Goal: Task Accomplishment & Management: Complete application form

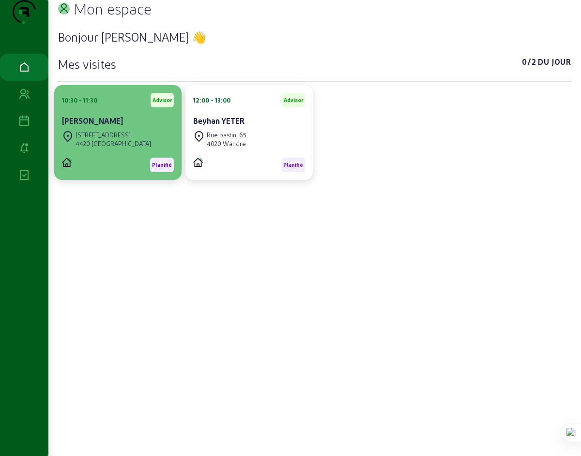
click at [106, 139] on div "[STREET_ADDRESS]" at bounding box center [112, 135] width 75 height 9
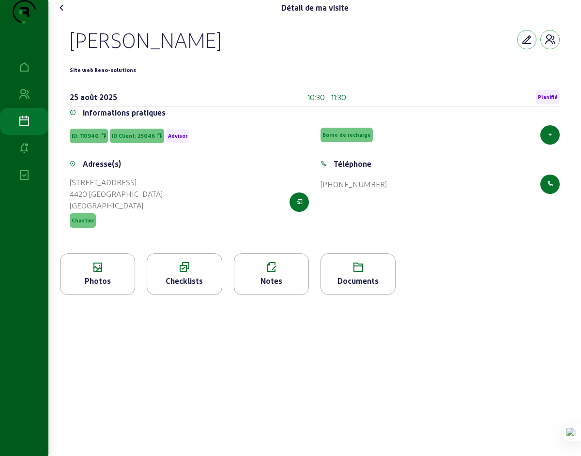
click at [185, 287] on div "Checklists" at bounding box center [184, 281] width 74 height 12
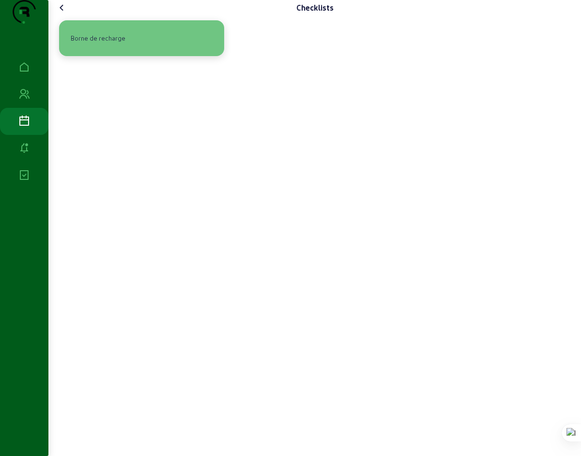
click at [107, 46] on div "Borne de recharge" at bounding box center [98, 38] width 62 height 16
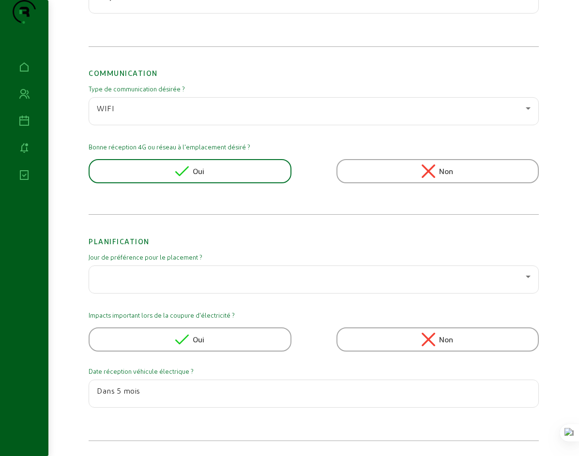
scroll to position [1124, 0]
click at [97, 391] on input "Dans 5 mois" at bounding box center [314, 391] width 434 height 12
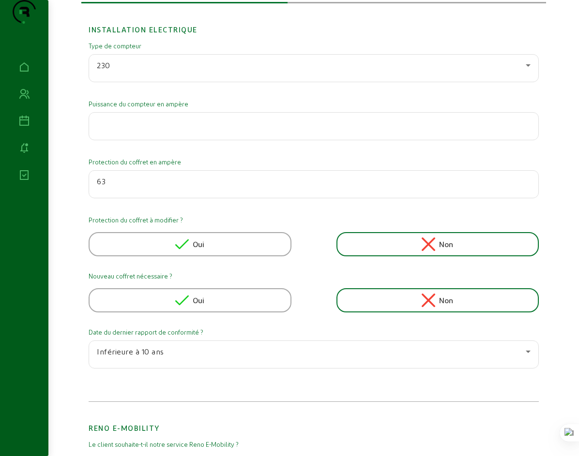
scroll to position [0, 0]
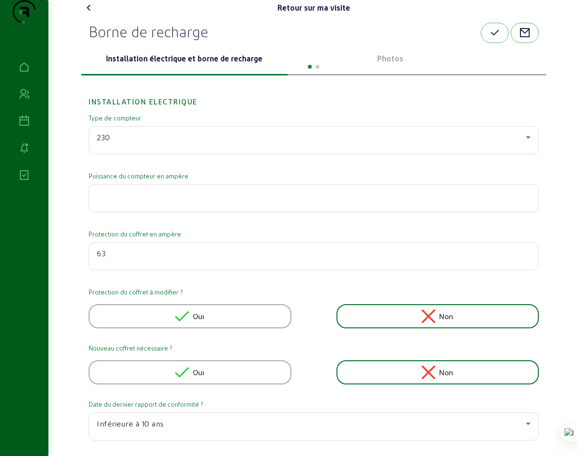
type input "Dans 4 mois"
click at [546, 72] on div at bounding box center [313, 66] width 465 height 12
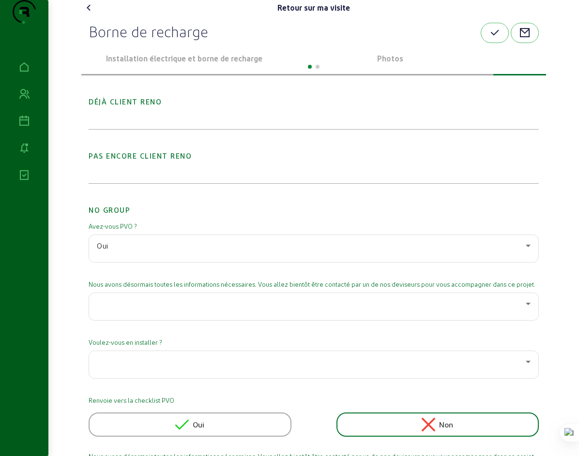
click at [169, 72] on div at bounding box center [313, 66] width 465 height 12
click at [172, 64] on p "Installation électrique et borne de recharge" at bounding box center [184, 59] width 198 height 12
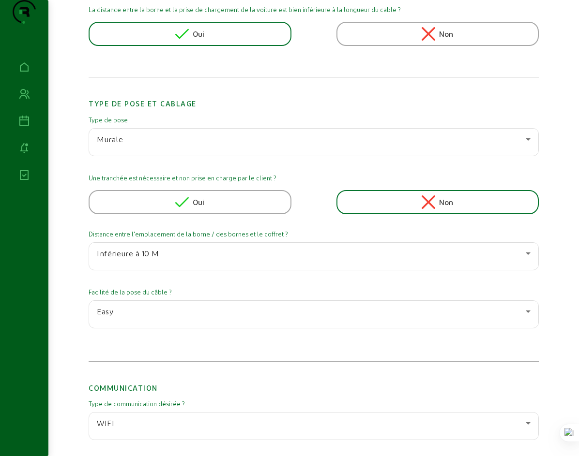
scroll to position [812, 0]
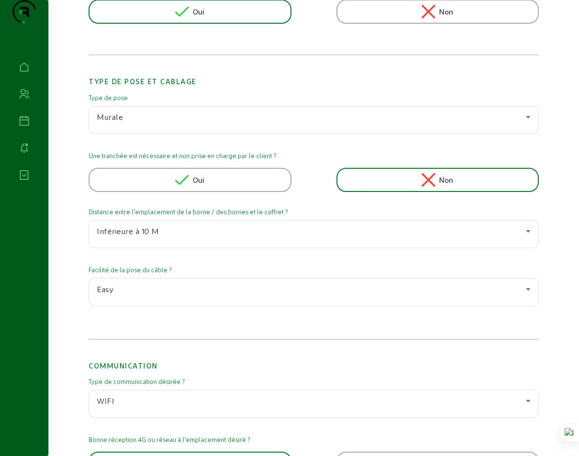
click at [136, 295] on div "Easy" at bounding box center [311, 290] width 429 height 12
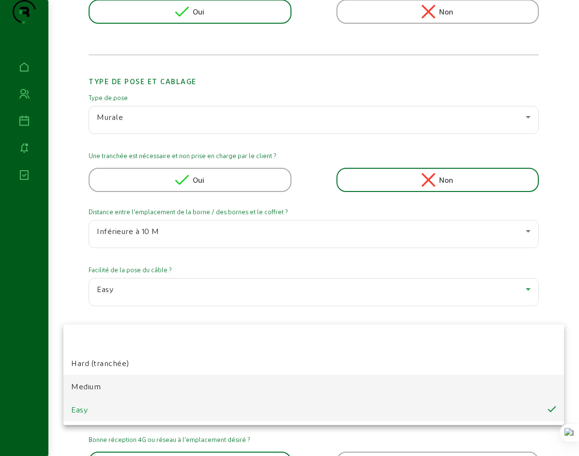
click at [92, 386] on span "Medium" at bounding box center [86, 387] width 30 height 12
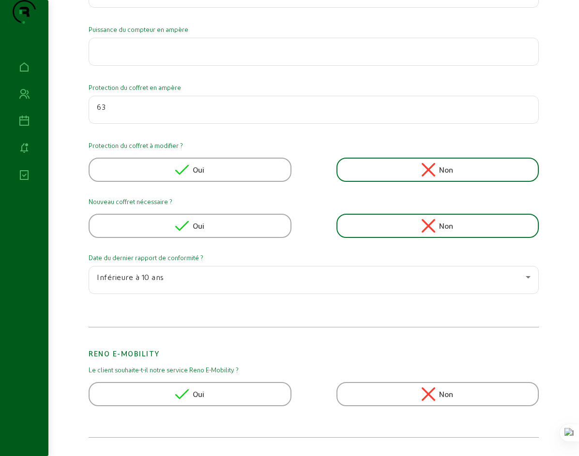
scroll to position [0, 0]
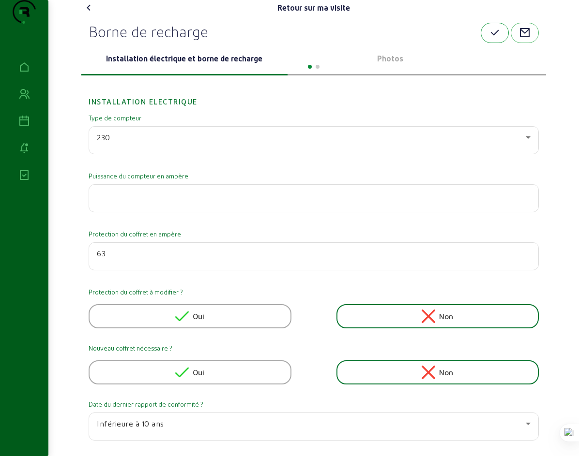
click at [500, 39] on icon "button" at bounding box center [495, 33] width 12 height 12
click at [530, 39] on icon "button" at bounding box center [525, 33] width 12 height 12
click at [83, 14] on icon at bounding box center [89, 8] width 12 height 12
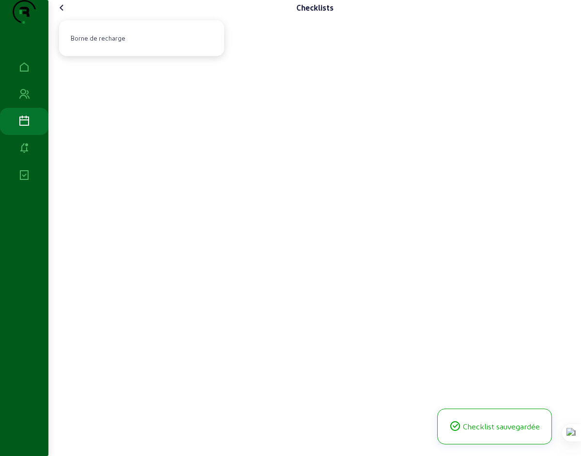
click at [65, 14] on icon at bounding box center [62, 8] width 12 height 12
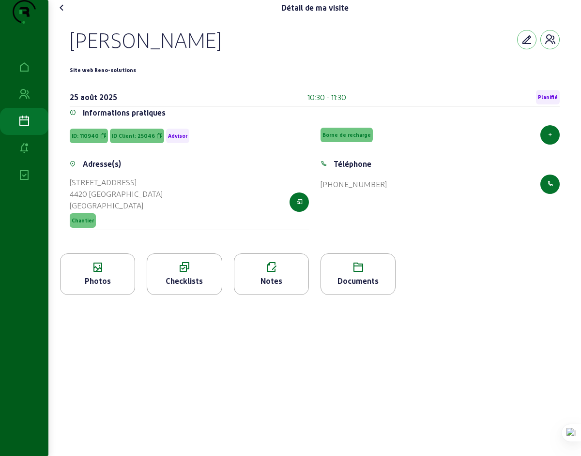
click at [65, 14] on icon at bounding box center [62, 8] width 12 height 12
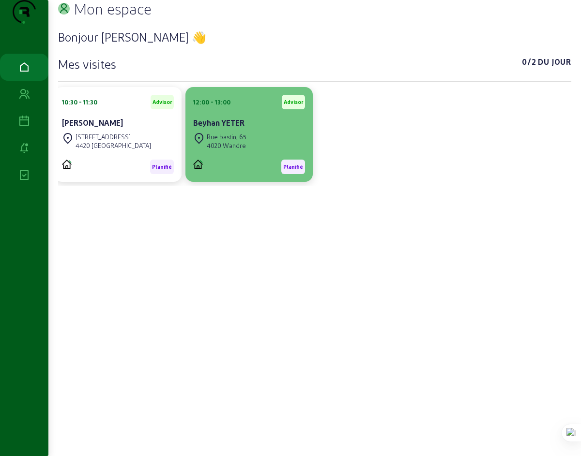
click at [233, 129] on div "Beyhan YETER" at bounding box center [249, 123] width 112 height 12
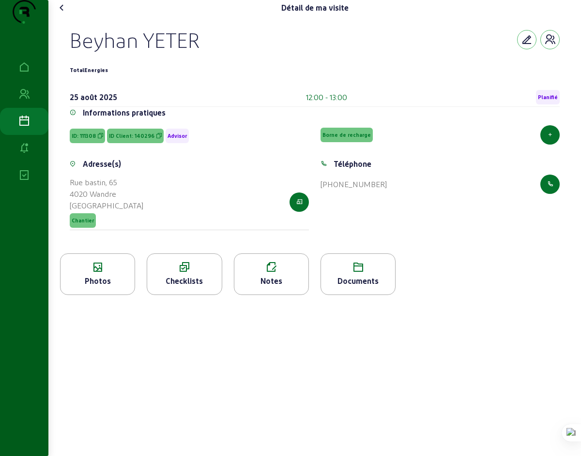
click at [186, 273] on icon at bounding box center [184, 268] width 74 height 12
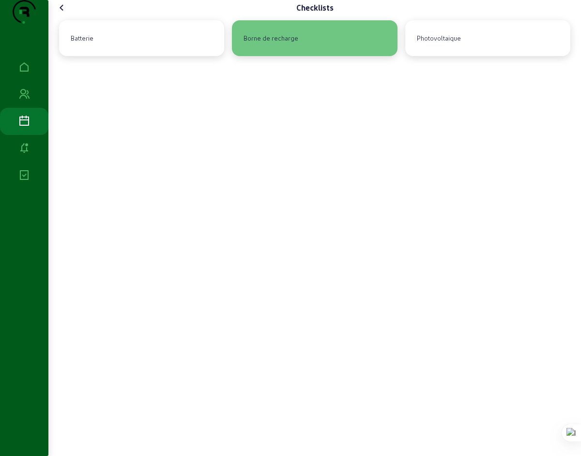
click at [266, 46] on div "Borne de recharge" at bounding box center [271, 38] width 62 height 16
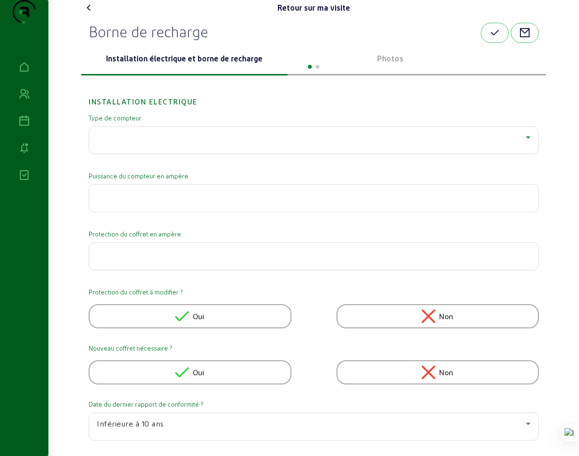
click at [103, 143] on div at bounding box center [311, 138] width 429 height 12
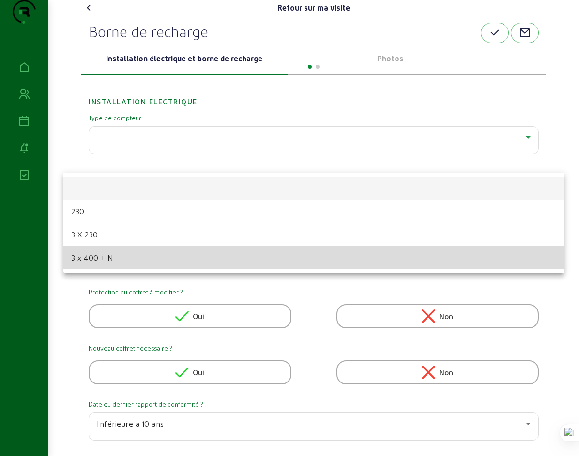
click at [92, 260] on span "3 x 400 + N" at bounding box center [92, 258] width 43 height 12
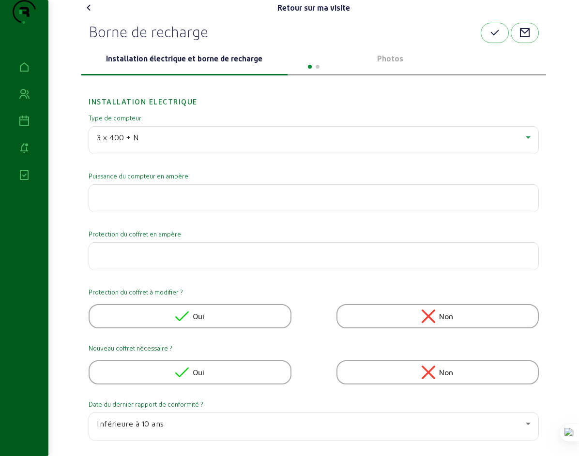
click at [136, 201] on input "number" at bounding box center [314, 196] width 434 height 12
click at [83, 14] on icon at bounding box center [89, 8] width 12 height 12
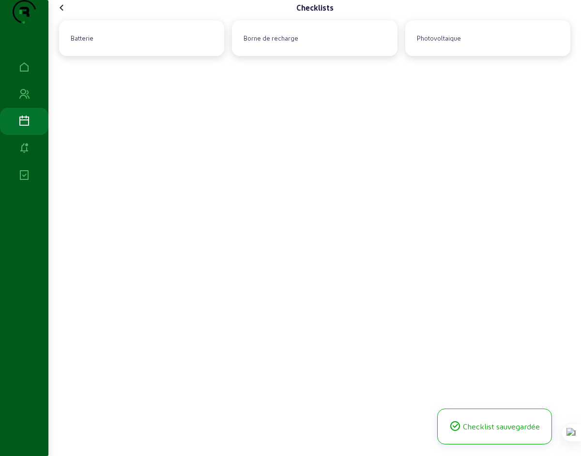
click at [64, 14] on icon at bounding box center [62, 8] width 12 height 12
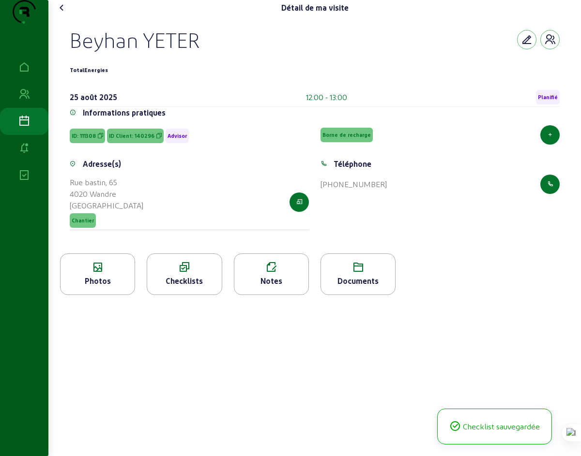
click at [65, 14] on icon at bounding box center [62, 8] width 12 height 12
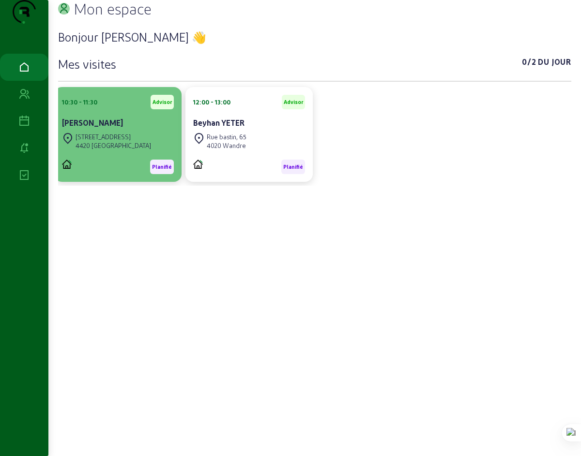
click at [107, 127] on cam-card-title "[PERSON_NAME]" at bounding box center [92, 122] width 61 height 9
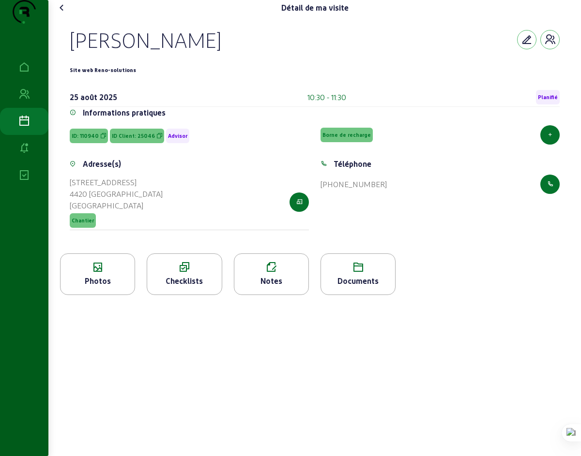
click at [183, 273] on icon at bounding box center [184, 268] width 74 height 12
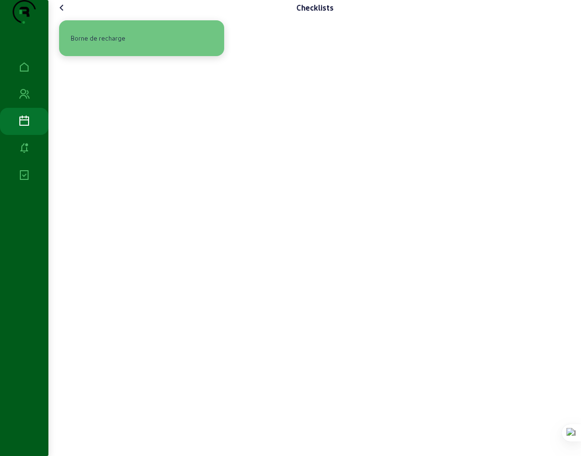
click at [98, 46] on div "Borne de recharge" at bounding box center [98, 38] width 62 height 16
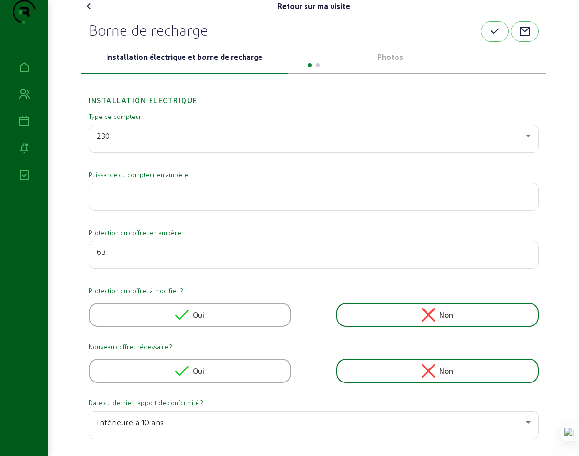
scroll to position [2, 0]
click at [144, 199] on input "number" at bounding box center [314, 194] width 434 height 12
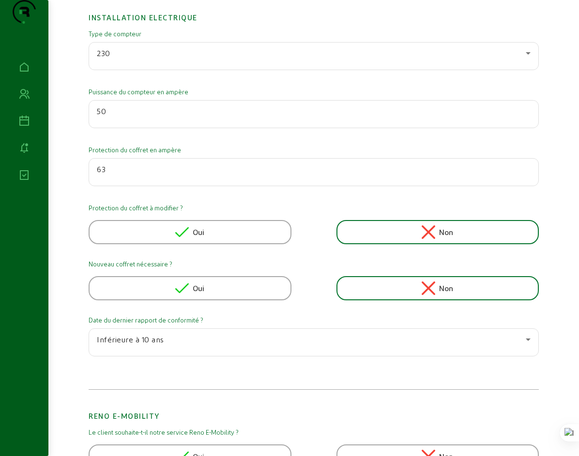
scroll to position [84, 0]
type input "50"
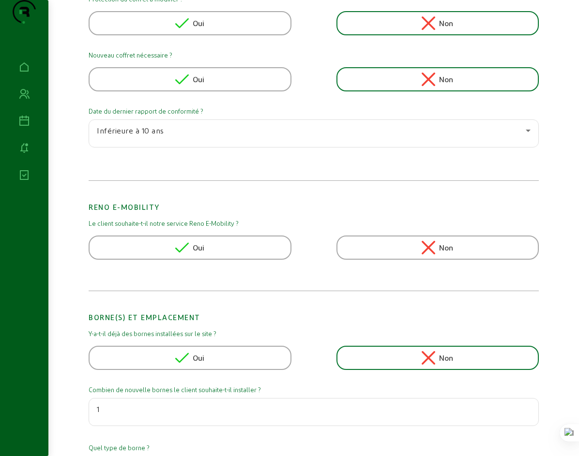
scroll to position [207, 0]
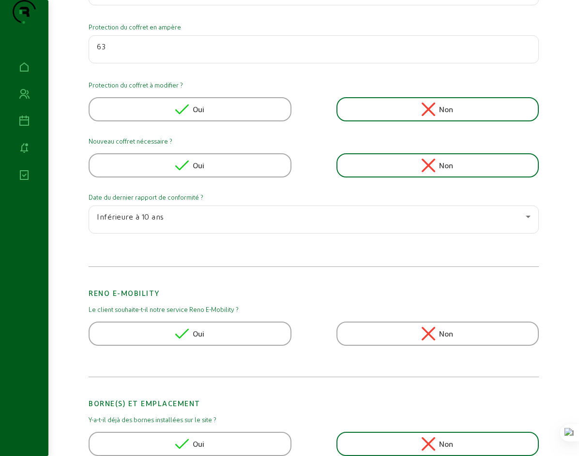
click at [427, 121] on div "Non" at bounding box center [437, 109] width 203 height 24
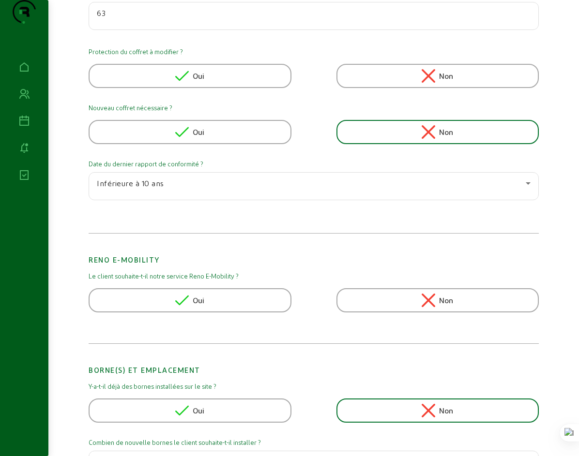
scroll to position [0, 0]
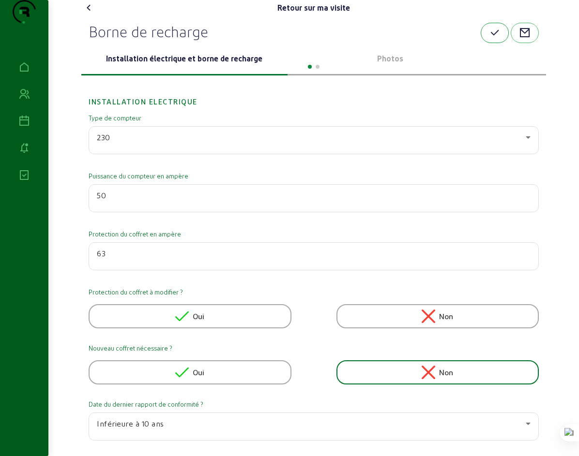
click at [500, 39] on icon "button" at bounding box center [495, 33] width 12 height 12
click at [83, 14] on icon at bounding box center [89, 8] width 12 height 12
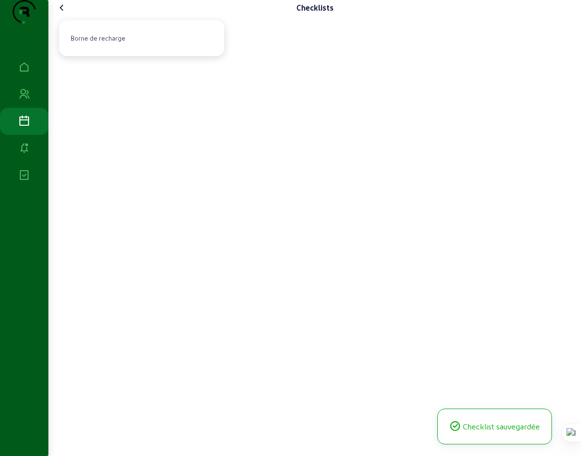
click at [65, 14] on icon at bounding box center [62, 8] width 12 height 12
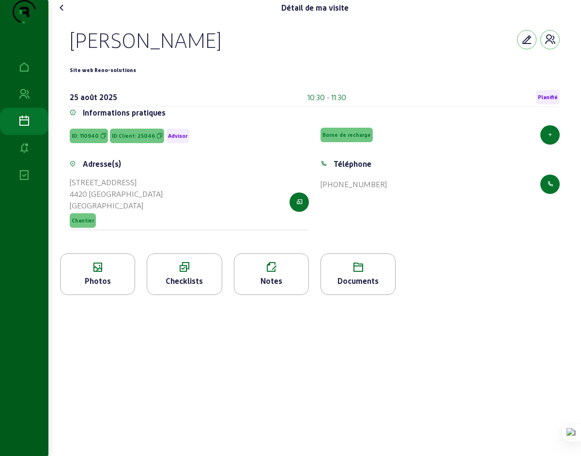
click at [63, 14] on icon at bounding box center [62, 8] width 12 height 12
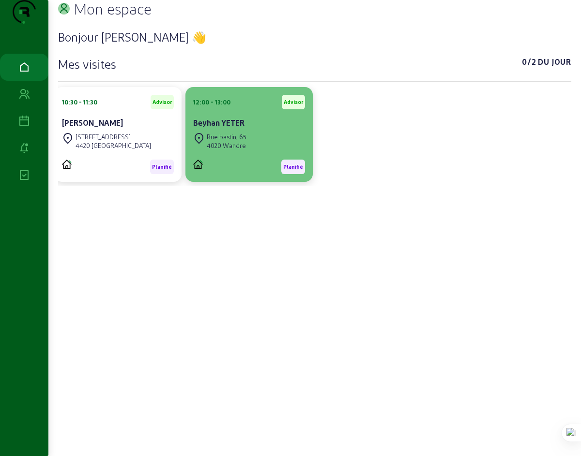
click at [221, 127] on cam-card-title "Beyhan YETER" at bounding box center [218, 122] width 51 height 9
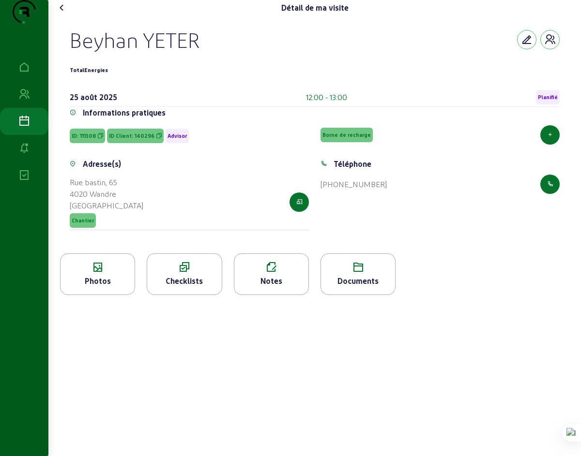
click at [188, 273] on icon at bounding box center [184, 268] width 74 height 12
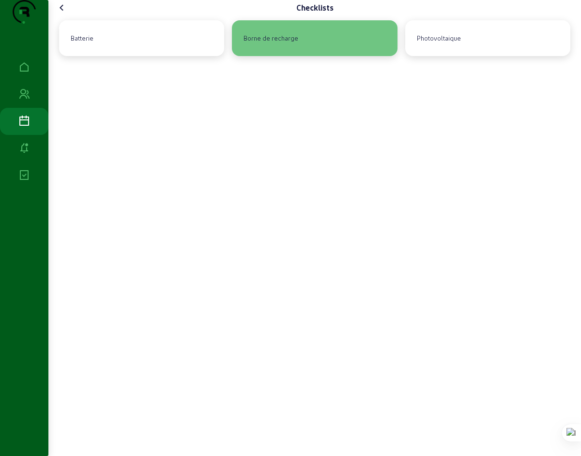
click at [268, 46] on div "Borne de recharge" at bounding box center [271, 38] width 62 height 16
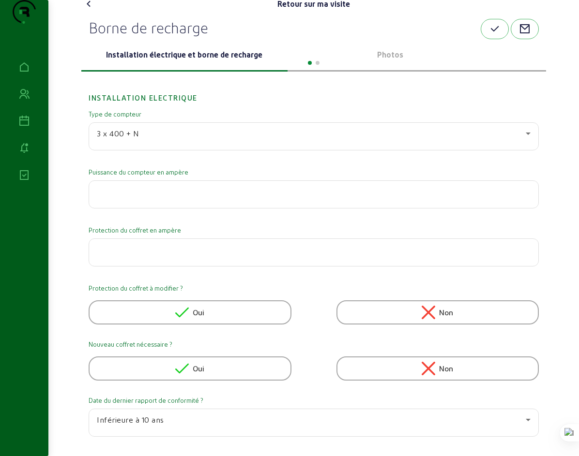
scroll to position [12, 0]
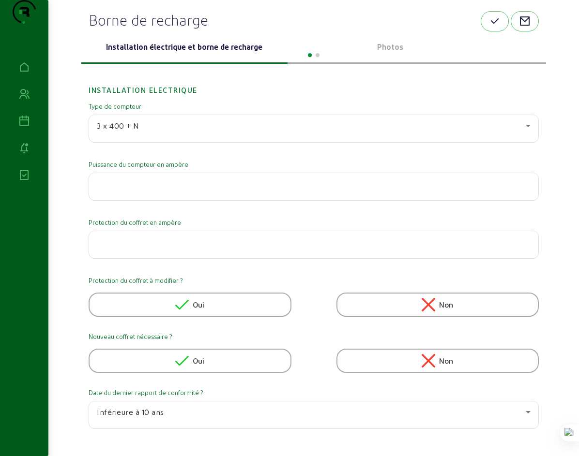
click at [115, 248] on input "number" at bounding box center [314, 242] width 434 height 12
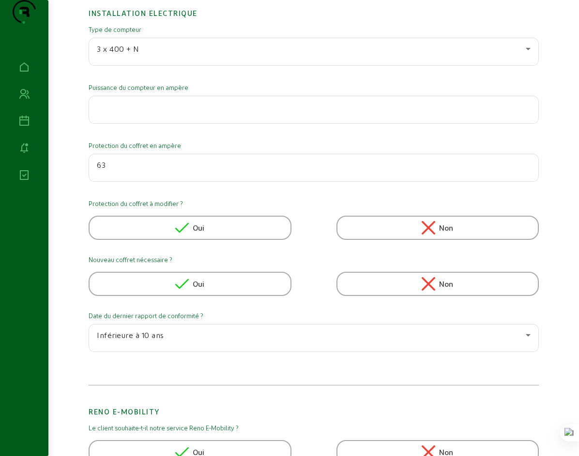
scroll to position [136, 0]
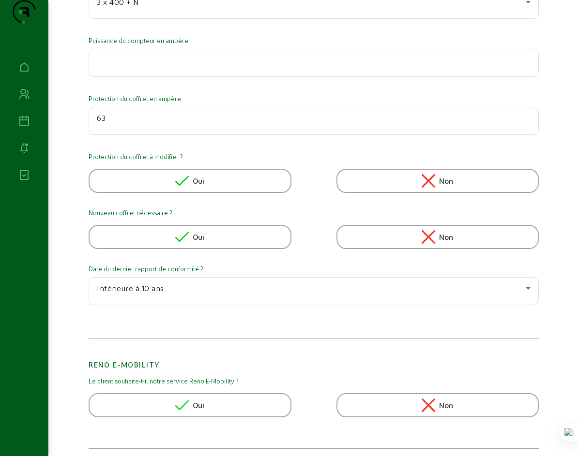
type input "63"
click at [193, 243] on span "Oui" at bounding box center [199, 237] width 12 height 12
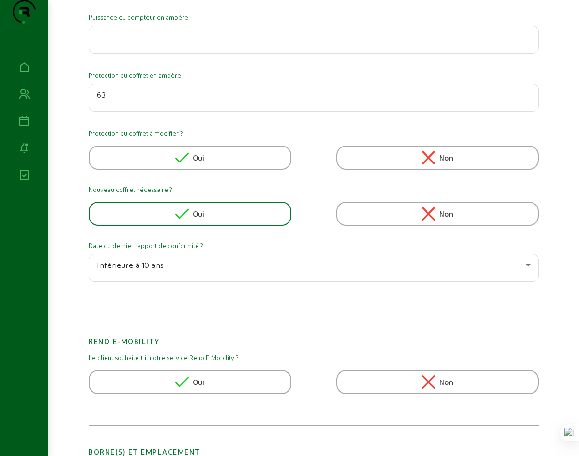
scroll to position [159, 0]
click at [534, 271] on icon at bounding box center [528, 265] width 12 height 12
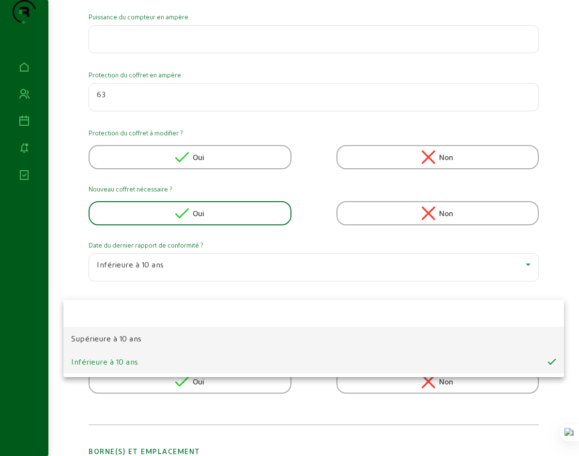
click at [142, 338] on span "Supérieure à 10 ans" at bounding box center [106, 339] width 71 height 12
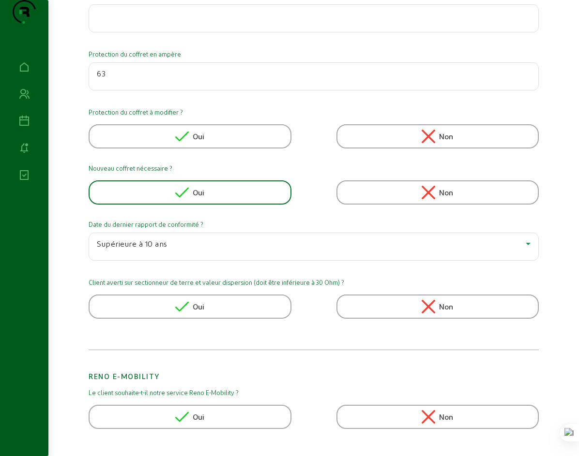
scroll to position [212, 0]
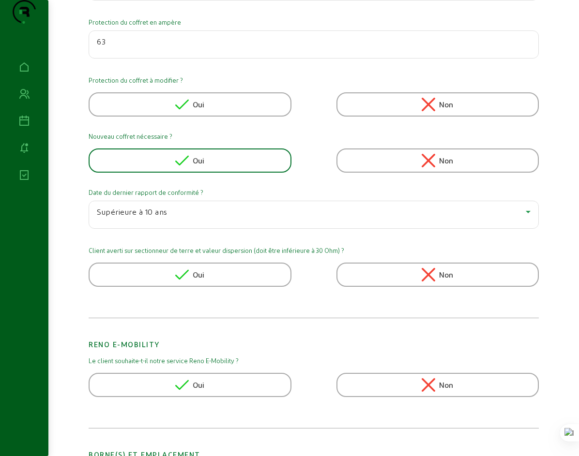
click at [453, 281] on span "Non" at bounding box center [446, 275] width 14 height 12
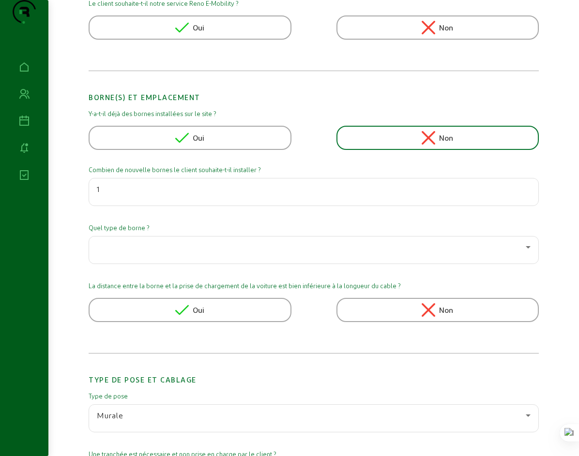
scroll to position [578, 0]
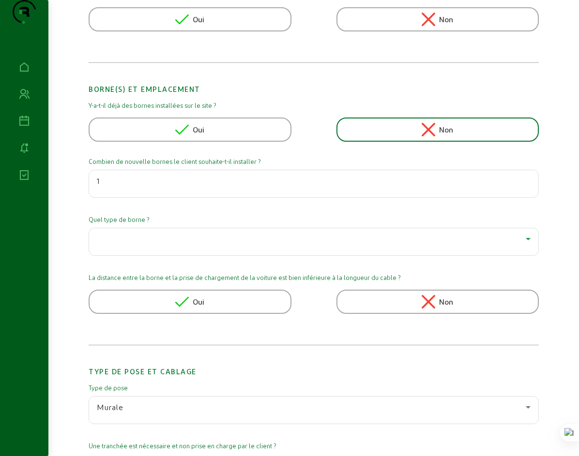
click at [309, 245] on div at bounding box center [311, 239] width 429 height 12
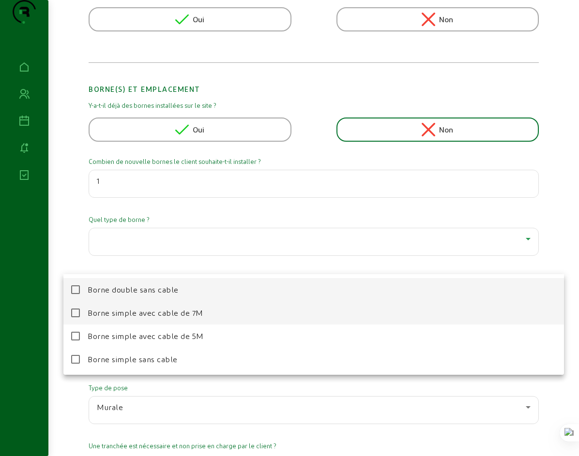
click at [151, 312] on span "Borne simple avec cable de 7M" at bounding box center [146, 313] width 116 height 12
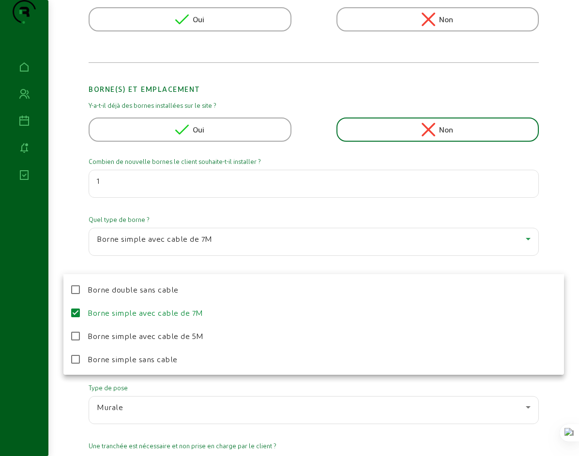
click at [297, 256] on div at bounding box center [289, 228] width 579 height 456
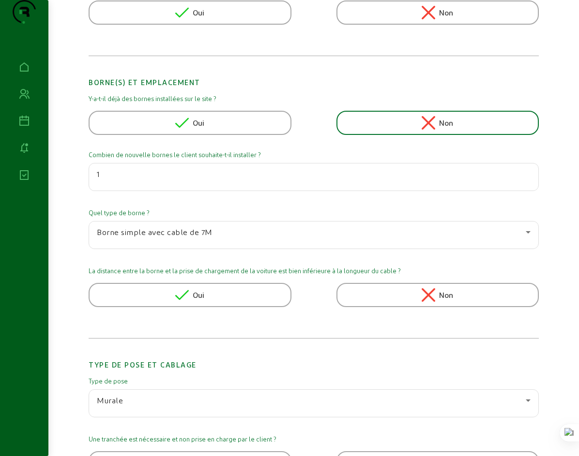
scroll to position [586, 0]
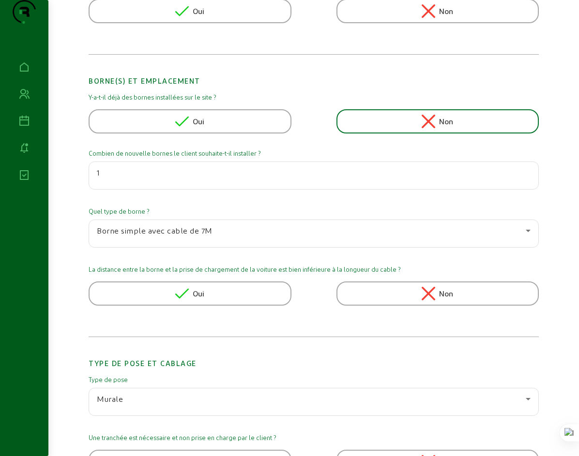
click at [193, 300] on span "Oui" at bounding box center [199, 294] width 12 height 12
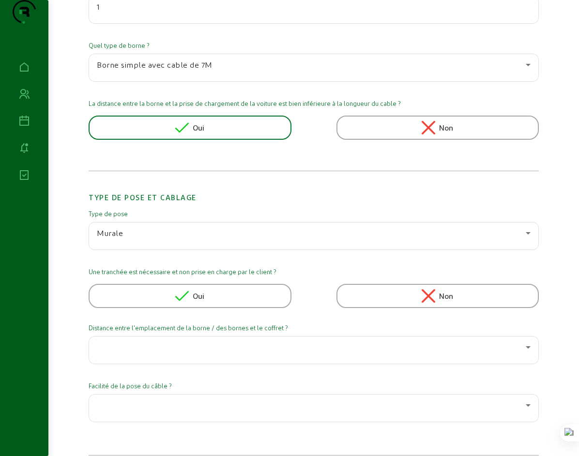
scroll to position [753, 0]
click at [453, 302] on span "Non" at bounding box center [446, 296] width 14 height 12
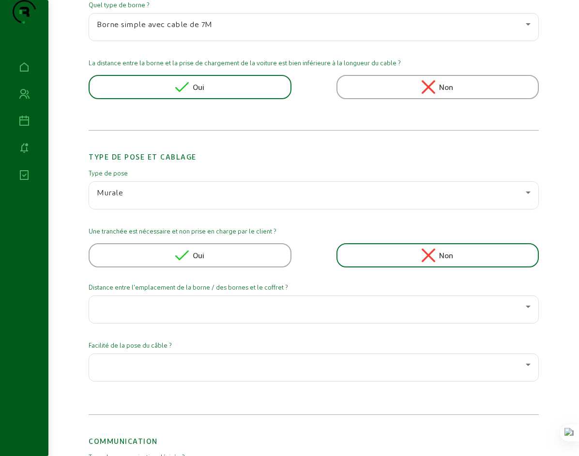
scroll to position [802, 0]
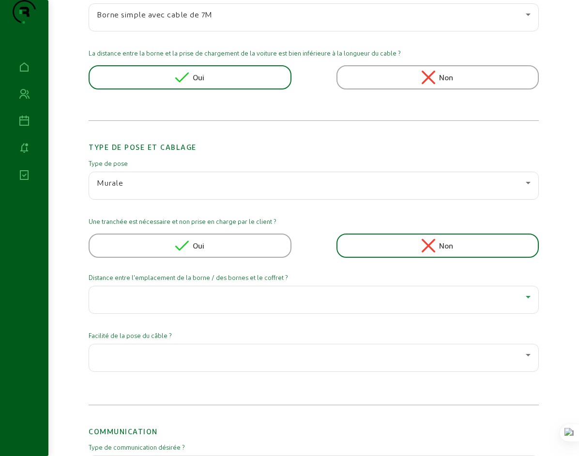
click at [530, 299] on icon at bounding box center [528, 297] width 5 height 2
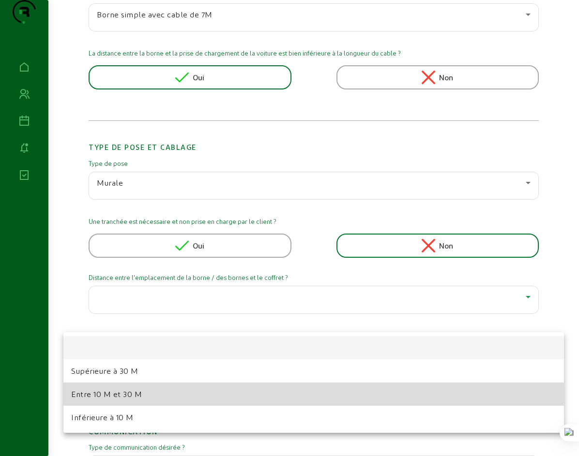
click at [125, 394] on span "Entre 10 M et 30 M" at bounding box center [106, 395] width 71 height 12
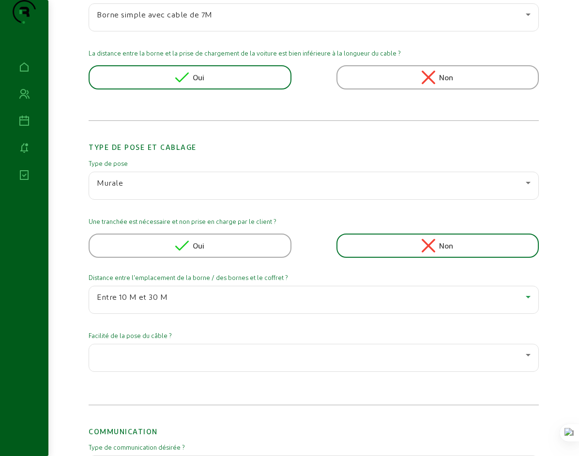
click at [534, 303] on icon at bounding box center [528, 297] width 12 height 12
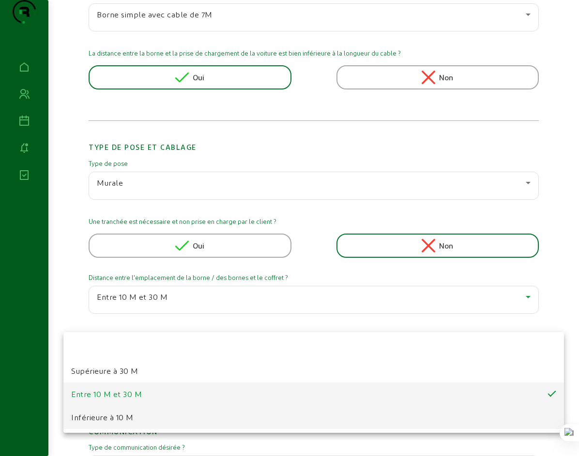
click at [110, 420] on span "Inférieure à 10 M" at bounding box center [102, 418] width 62 height 12
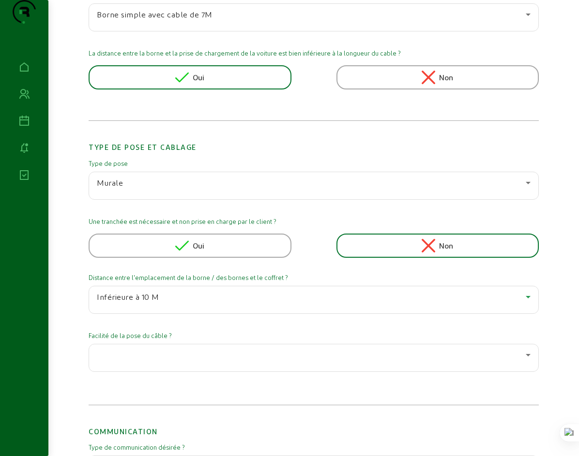
click at [132, 302] on span "Inférieure à 10 M" at bounding box center [128, 296] width 62 height 9
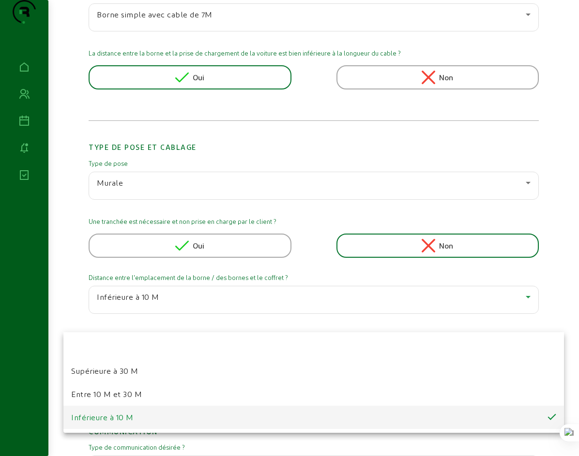
click at [116, 418] on span "Inférieure à 10 M" at bounding box center [102, 418] width 62 height 12
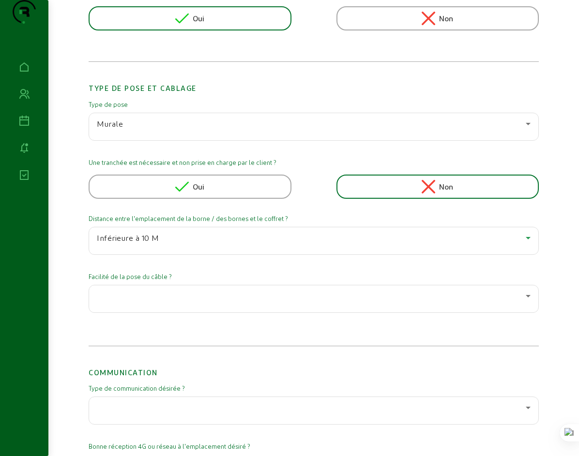
scroll to position [864, 0]
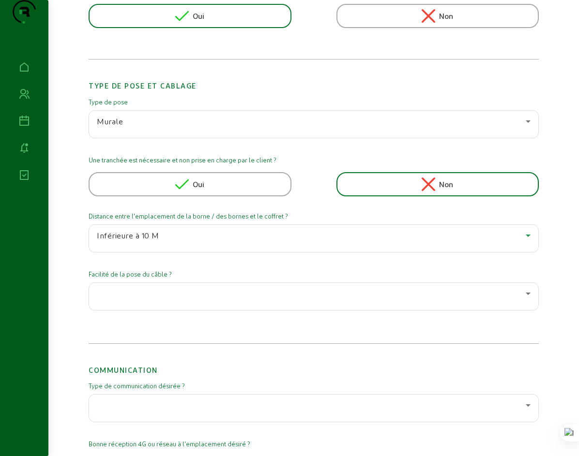
click at [153, 300] on div at bounding box center [311, 294] width 429 height 12
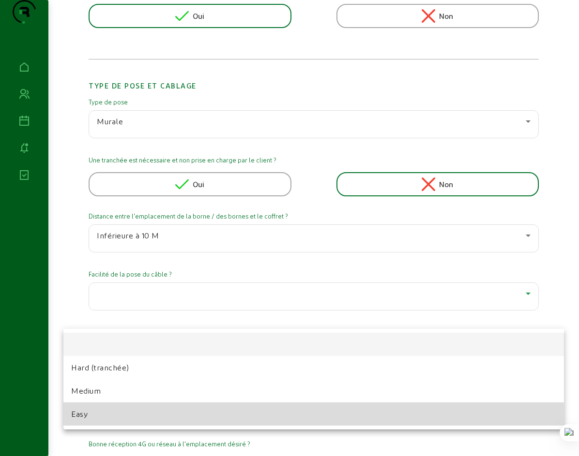
click at [86, 416] on span "Easy" at bounding box center [79, 414] width 16 height 12
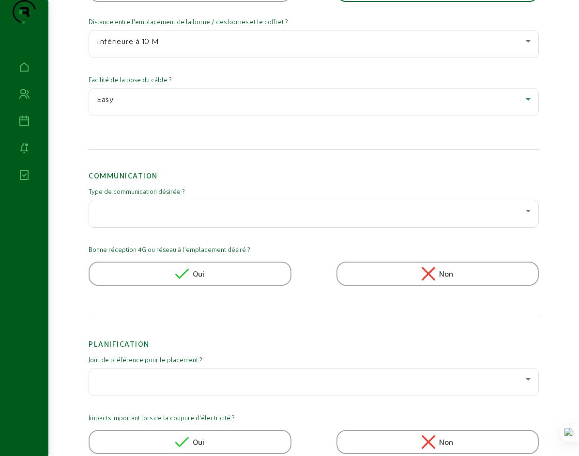
scroll to position [1065, 0]
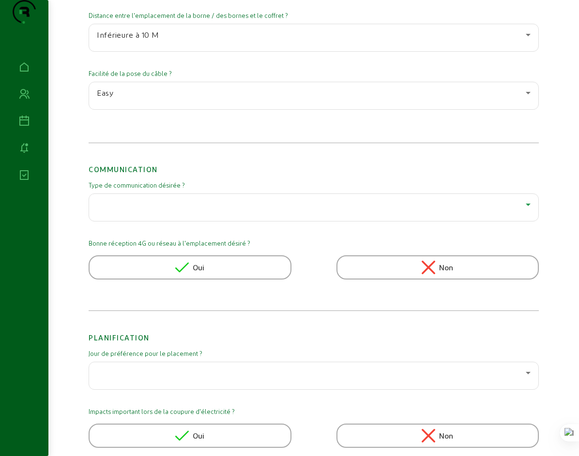
click at [206, 211] on div at bounding box center [311, 205] width 429 height 12
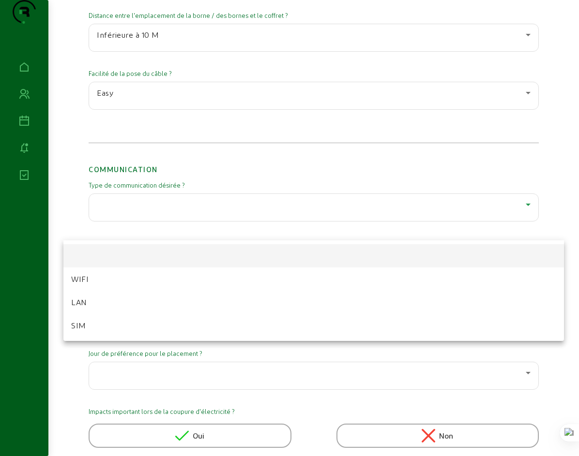
click at [226, 195] on div at bounding box center [289, 228] width 579 height 456
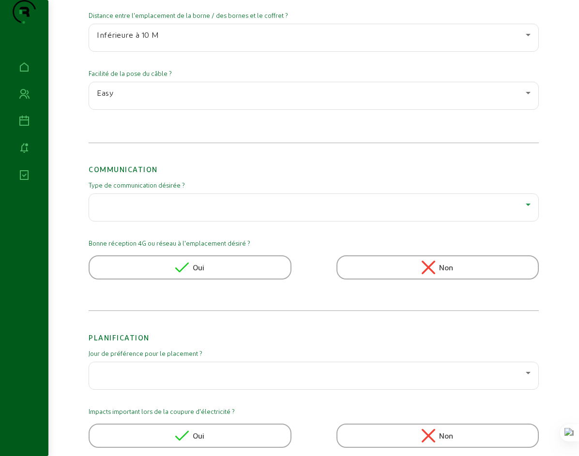
click at [207, 211] on div at bounding box center [311, 205] width 429 height 12
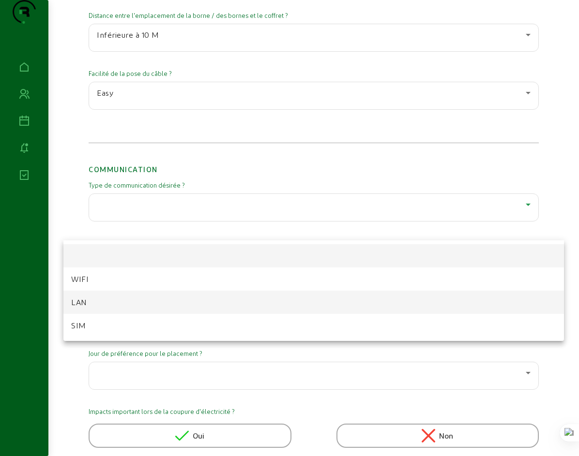
click at [85, 303] on span "LAN" at bounding box center [79, 303] width 16 height 12
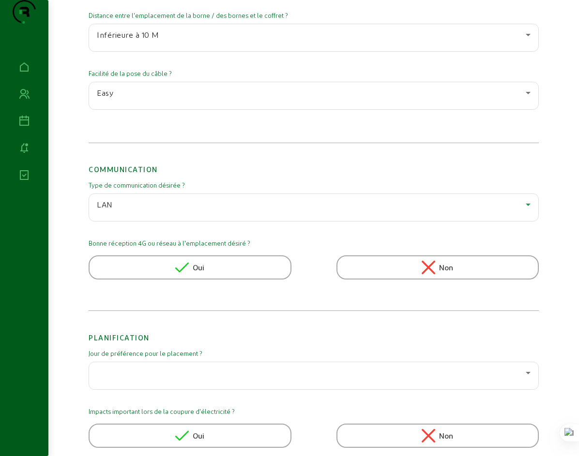
click at [100, 211] on div "LAN" at bounding box center [311, 205] width 429 height 12
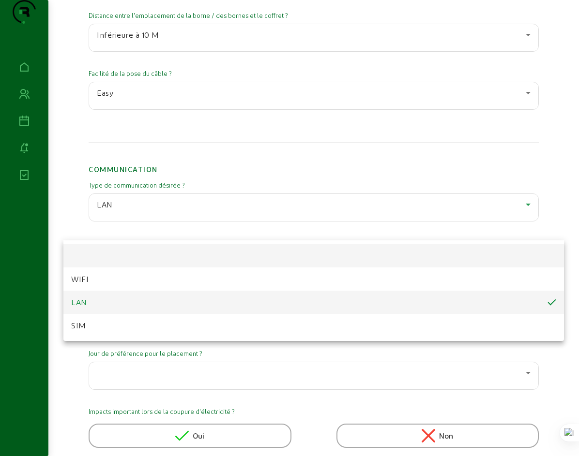
click at [96, 251] on mat-option at bounding box center [313, 255] width 500 height 23
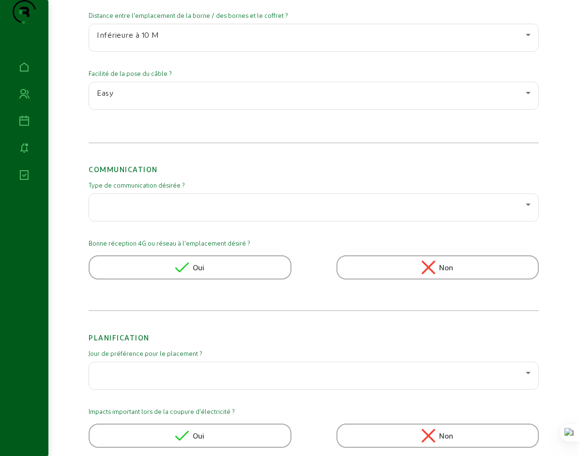
click at [193, 273] on span "Oui" at bounding box center [199, 268] width 12 height 12
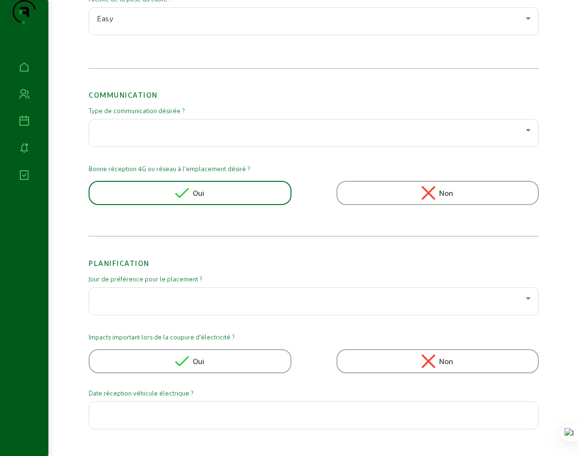
scroll to position [1180, 0]
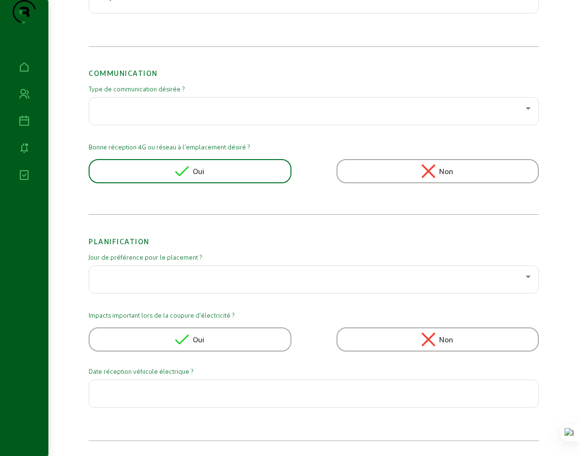
click at [453, 341] on span "Non" at bounding box center [446, 340] width 14 height 12
click at [414, 336] on div "Non" at bounding box center [437, 340] width 203 height 24
click at [240, 389] on input "text" at bounding box center [314, 391] width 434 height 12
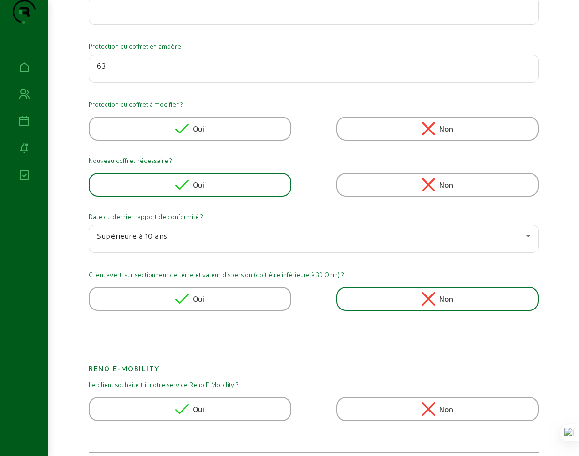
scroll to position [0, 0]
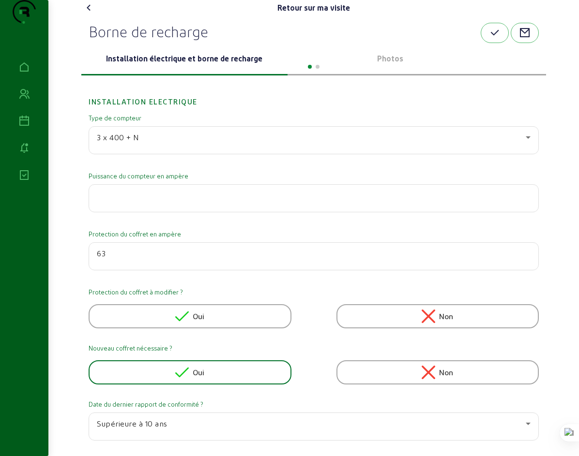
type input "Véhicule hybride déjà sur place"
click at [546, 72] on div at bounding box center [313, 66] width 465 height 12
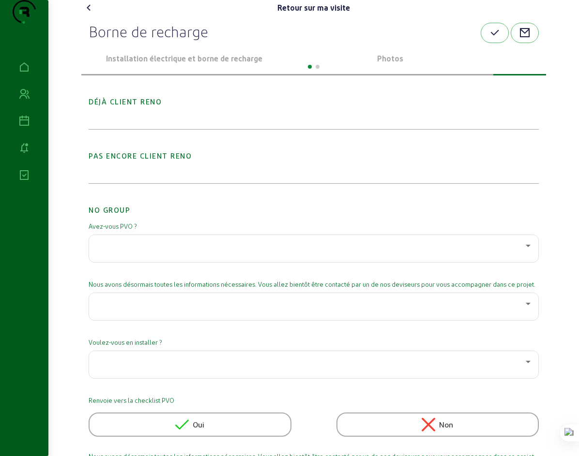
click at [141, 129] on div "Déjà client Reno" at bounding box center [314, 105] width 450 height 48
click at [140, 129] on div "Déjà client Reno" at bounding box center [314, 105] width 450 height 48
click at [141, 129] on div "Déjà client Reno" at bounding box center [314, 105] width 450 height 48
click at [140, 129] on div "Déjà client Reno" at bounding box center [314, 105] width 450 height 48
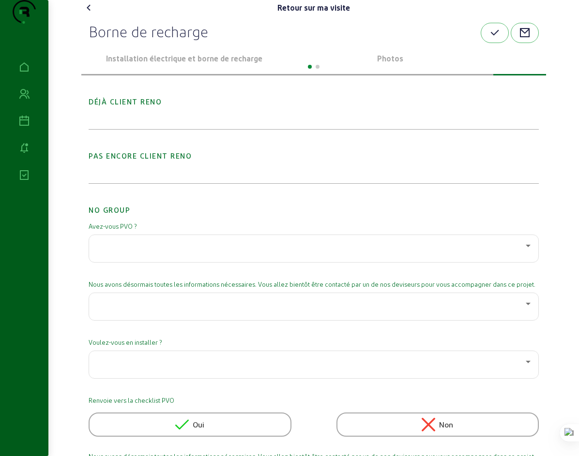
click at [146, 129] on div "Déjà client Reno" at bounding box center [314, 105] width 450 height 48
click at [201, 129] on div "Déjà client Reno" at bounding box center [314, 105] width 450 height 48
click at [202, 129] on div "Déjà client Reno" at bounding box center [314, 105] width 450 height 48
click at [131, 107] on h2 "Déjà client Reno" at bounding box center [314, 94] width 450 height 26
click at [134, 107] on h2 "Déjà client Reno" at bounding box center [314, 94] width 450 height 26
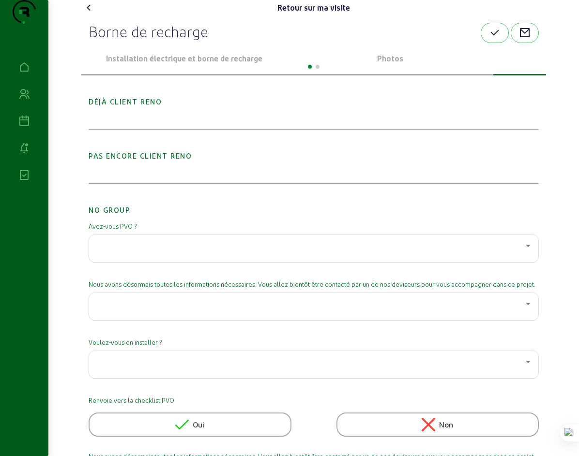
click at [134, 107] on h2 "Déjà client Reno" at bounding box center [314, 94] width 450 height 26
click at [139, 129] on div "Déjà client Reno" at bounding box center [314, 105] width 450 height 48
click at [137, 162] on h2 "Pas encore client Reno" at bounding box center [314, 149] width 450 height 26
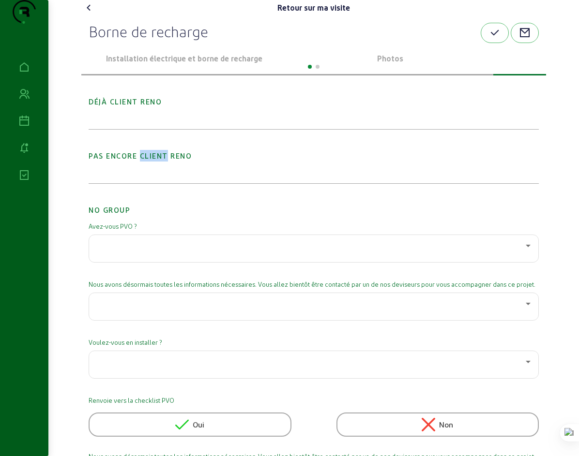
click at [136, 162] on h2 "Pas encore client Reno" at bounding box center [314, 149] width 450 height 26
click at [132, 162] on h2 "Pas encore client Reno" at bounding box center [314, 149] width 450 height 26
click at [116, 183] on div "Pas encore client Reno" at bounding box center [314, 160] width 450 height 48
click at [115, 183] on div "Pas encore client Reno" at bounding box center [314, 160] width 450 height 48
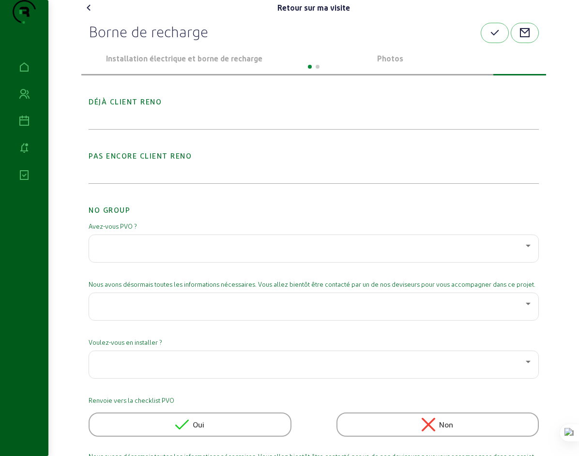
click at [115, 183] on div "Pas encore client Reno" at bounding box center [314, 160] width 450 height 48
click at [114, 183] on div "Pas encore client Reno" at bounding box center [314, 160] width 450 height 48
click at [115, 183] on div "Pas encore client Reno" at bounding box center [314, 160] width 450 height 48
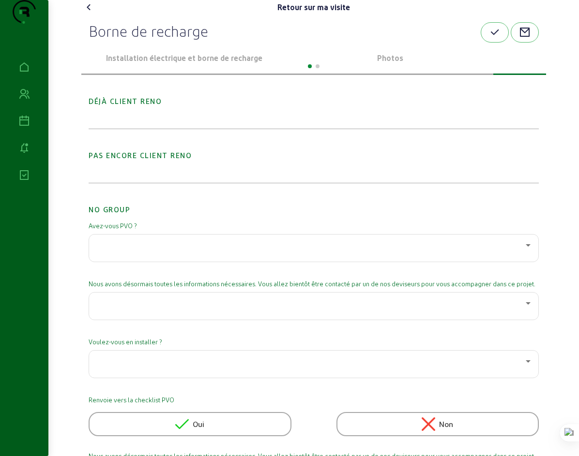
scroll to position [67, 0]
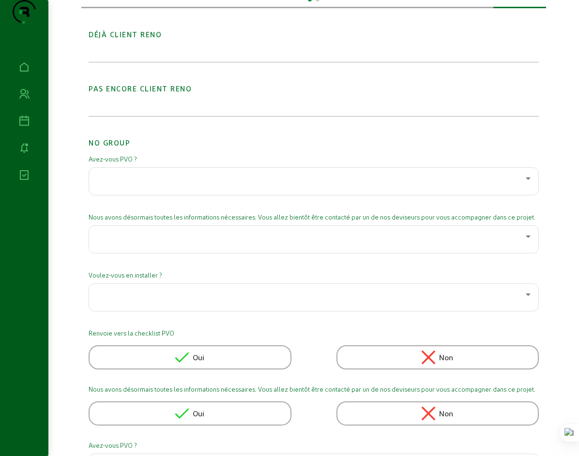
click at [214, 184] on div at bounding box center [311, 179] width 429 height 12
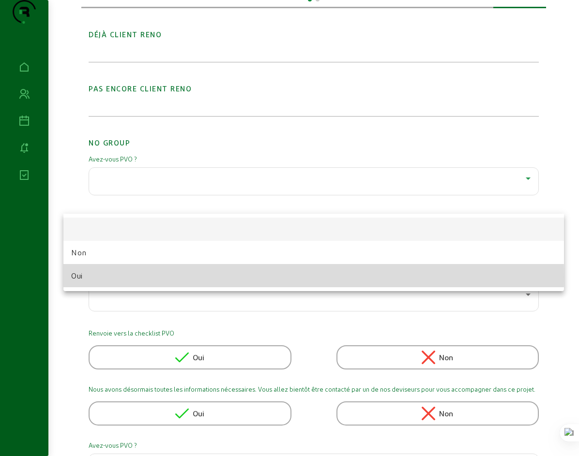
click at [86, 277] on mat-option "Oui" at bounding box center [313, 275] width 500 height 23
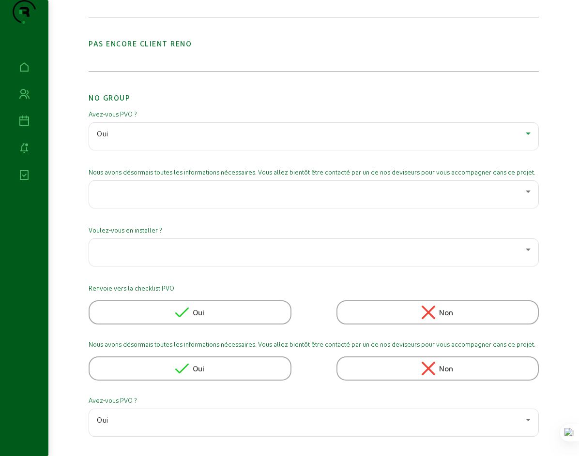
scroll to position [164, 0]
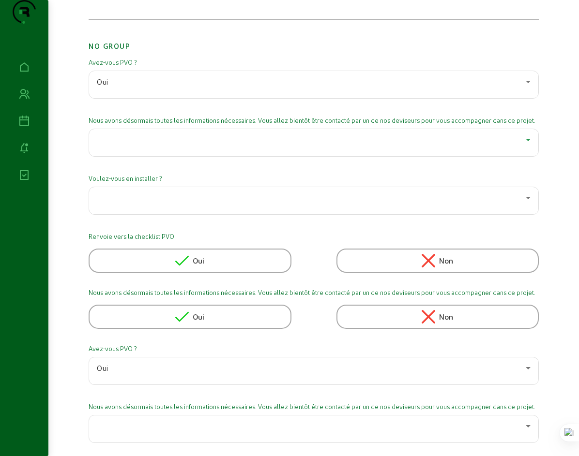
click at [534, 146] on icon at bounding box center [528, 140] width 12 height 12
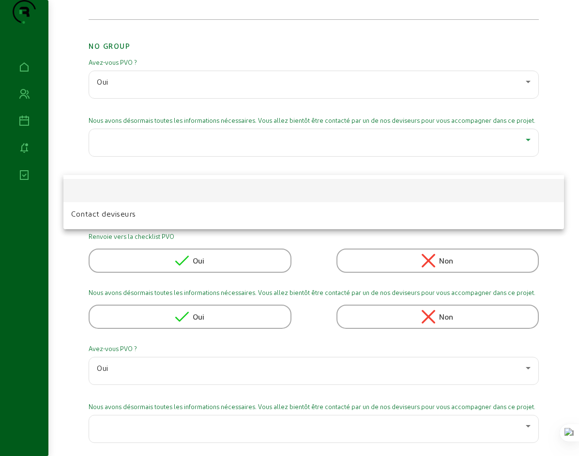
click at [555, 157] on div at bounding box center [289, 228] width 579 height 456
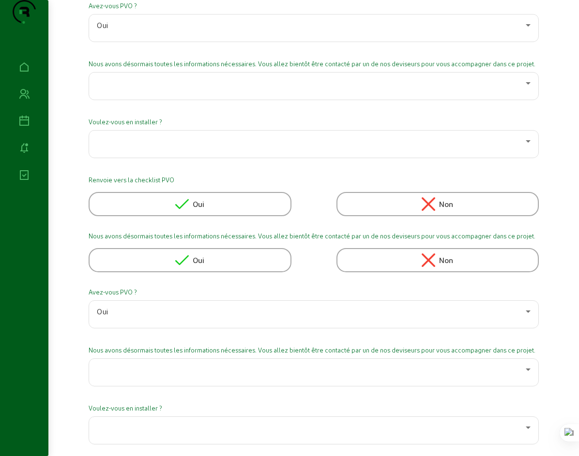
scroll to position [228, 0]
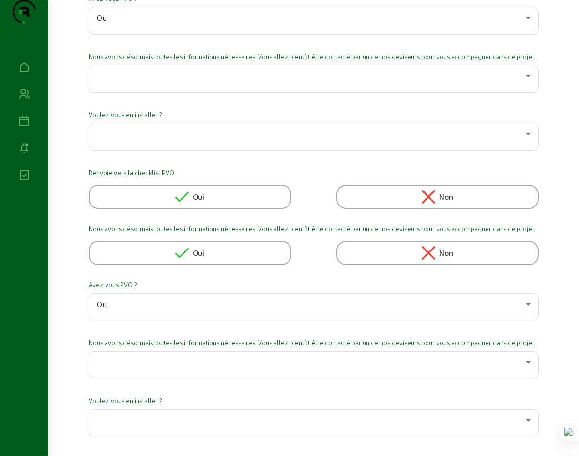
click at [435, 204] on icon at bounding box center [429, 197] width 14 height 14
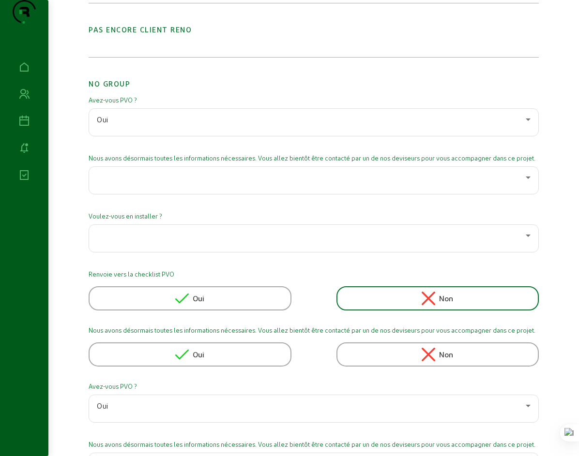
scroll to position [0, 0]
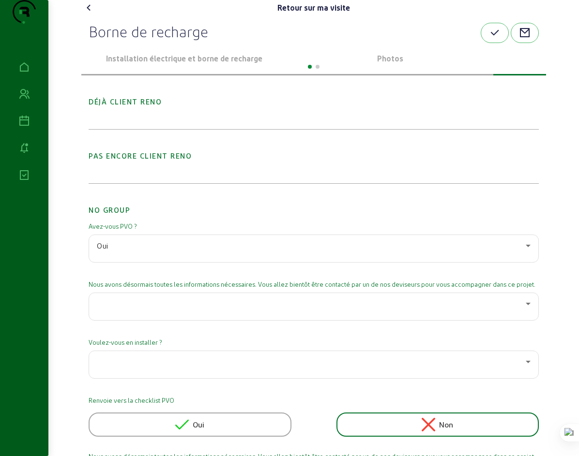
click at [368, 64] on p "Photos" at bounding box center [390, 59] width 198 height 12
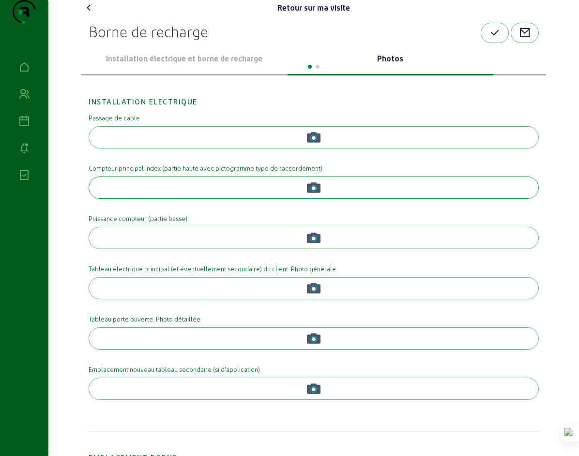
click at [313, 190] on circle "button" at bounding box center [314, 188] width 4 height 4
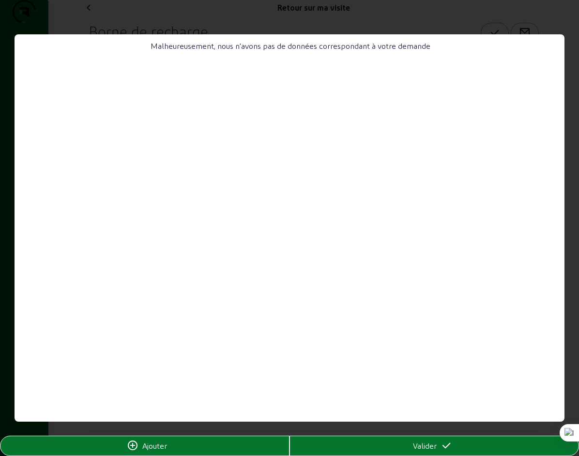
click at [132, 447] on icon at bounding box center [133, 446] width 12 height 12
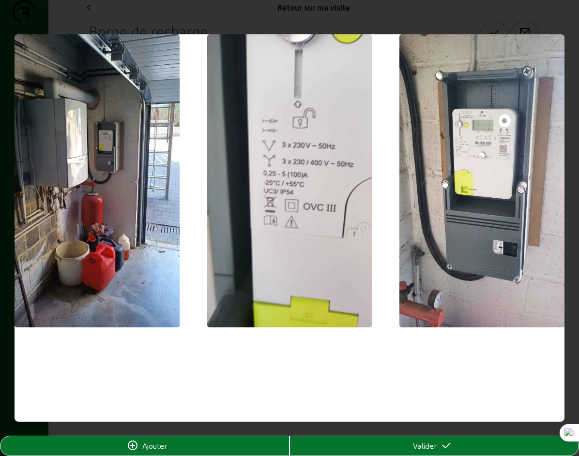
click at [160, 446] on span "Ajouter" at bounding box center [154, 446] width 25 height 12
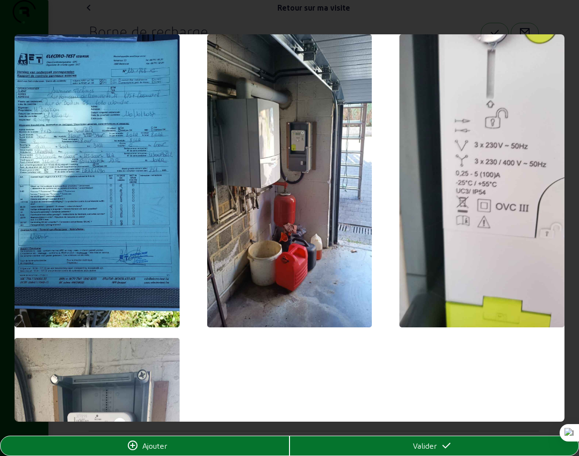
click at [446, 448] on icon at bounding box center [446, 446] width 12 height 12
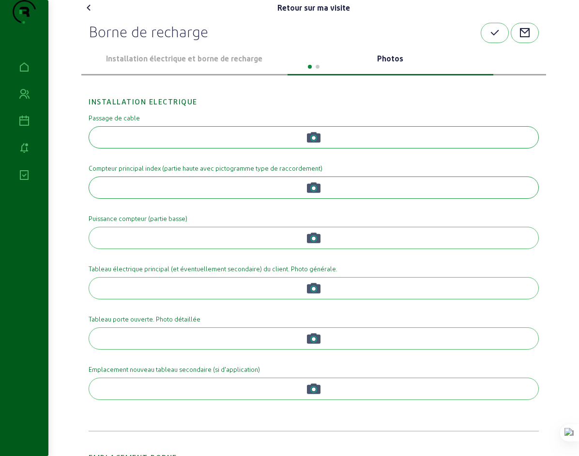
click at [248, 149] on button "button" at bounding box center [314, 137] width 450 height 22
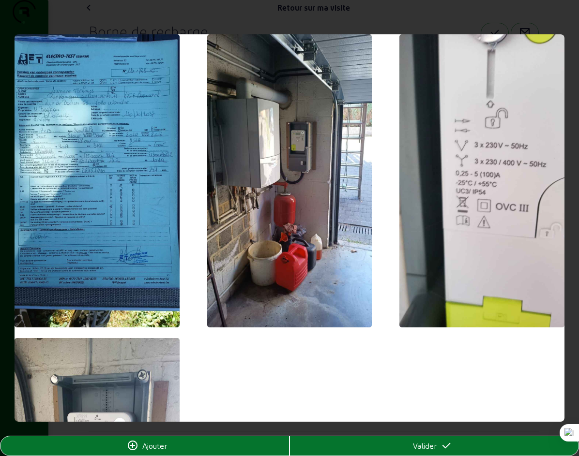
click at [154, 448] on span "Ajouter" at bounding box center [154, 446] width 25 height 12
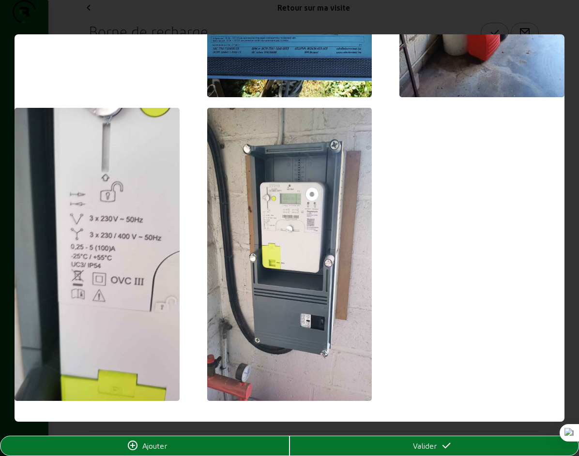
scroll to position [245, 0]
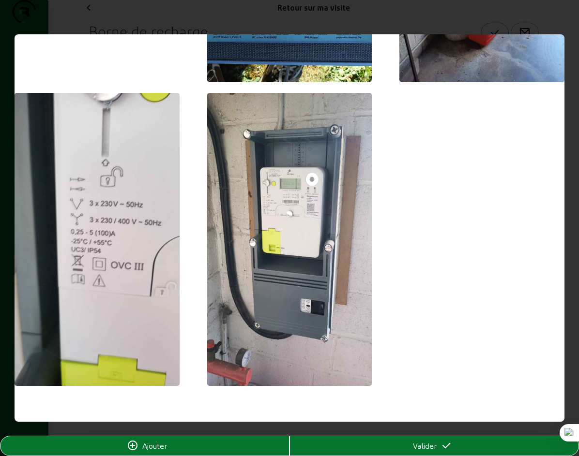
click at [424, 445] on span "Valider" at bounding box center [425, 446] width 24 height 12
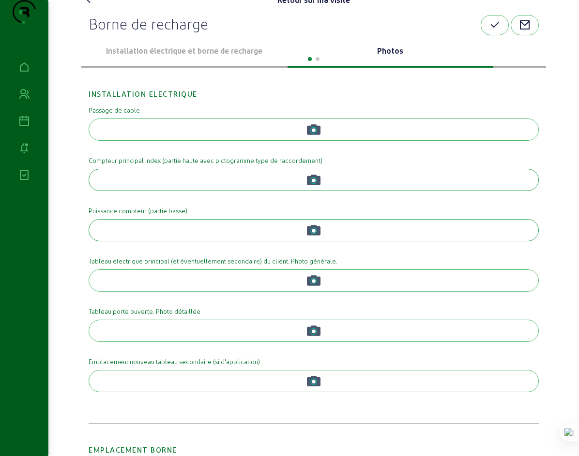
scroll to position [59, 0]
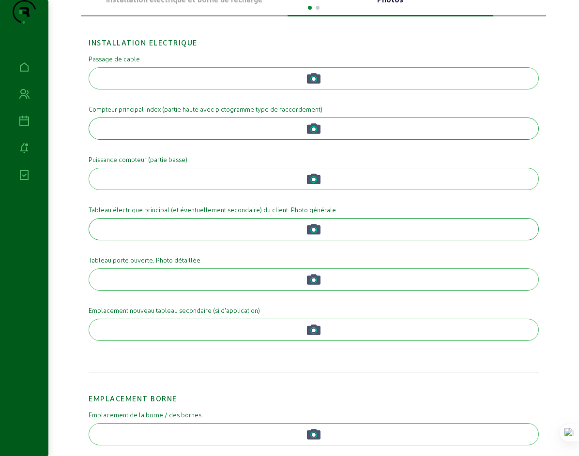
click at [314, 232] on circle "button" at bounding box center [314, 230] width 4 height 4
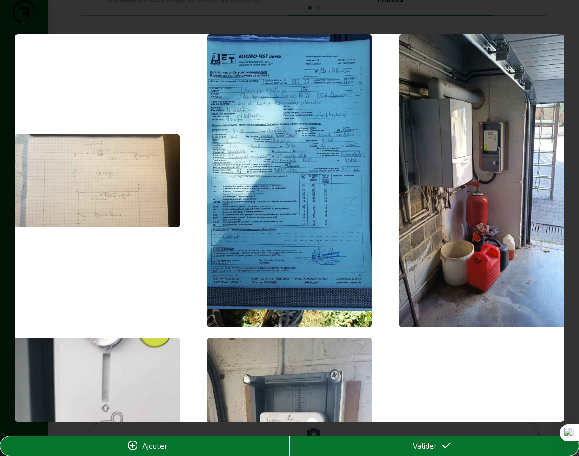
scroll to position [245, 0]
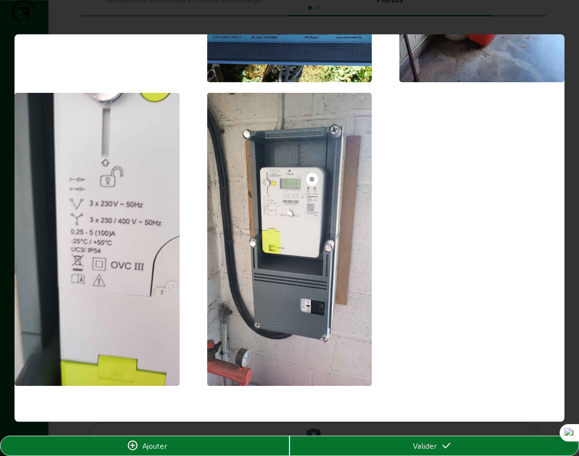
click at [169, 449] on div "Ajouter" at bounding box center [144, 446] width 288 height 12
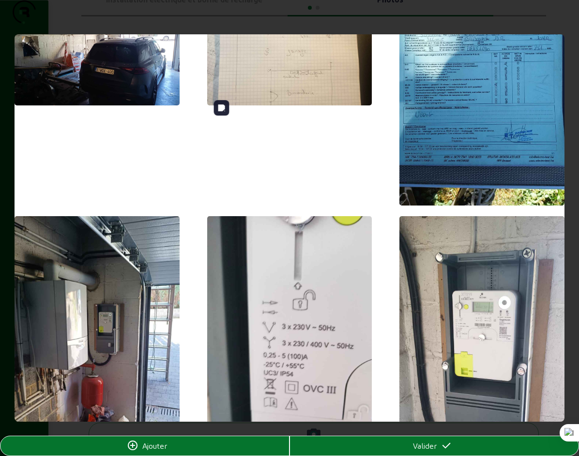
scroll to position [0, 0]
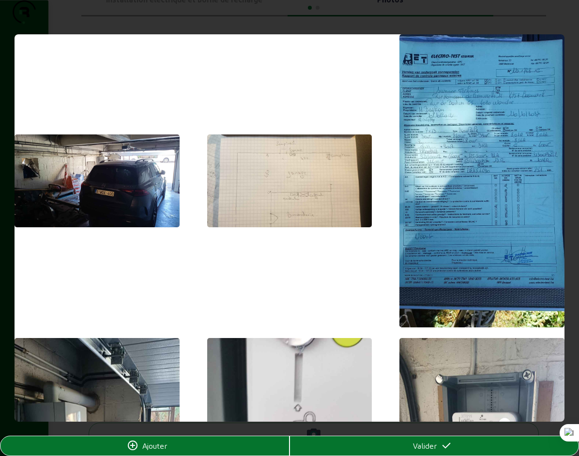
click at [103, 183] on img at bounding box center [97, 181] width 165 height 93
click at [105, 191] on img at bounding box center [97, 181] width 165 height 93
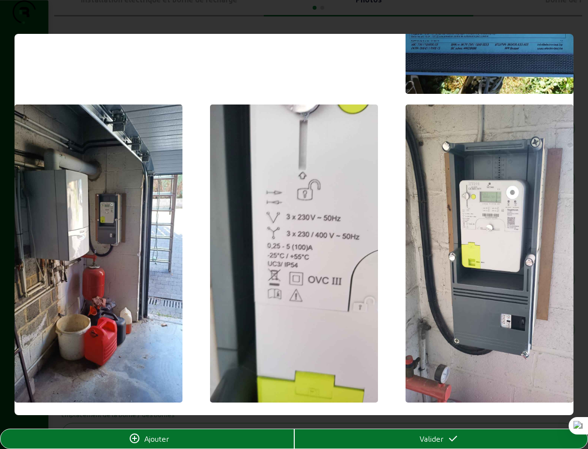
scroll to position [261, 0]
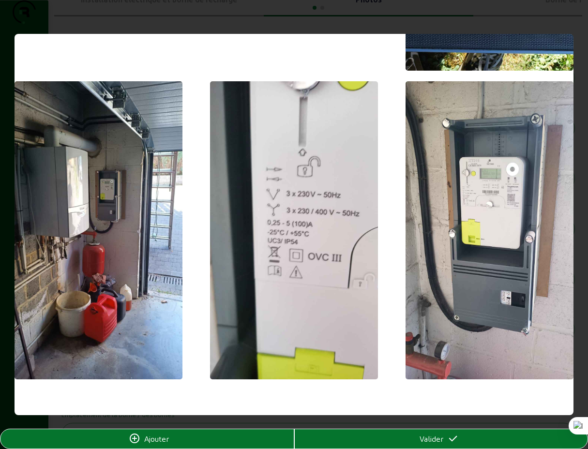
click at [132, 439] on icon at bounding box center [135, 439] width 12 height 12
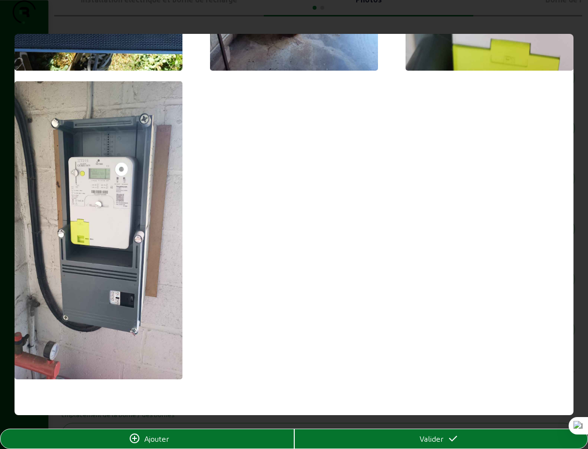
scroll to position [0, 0]
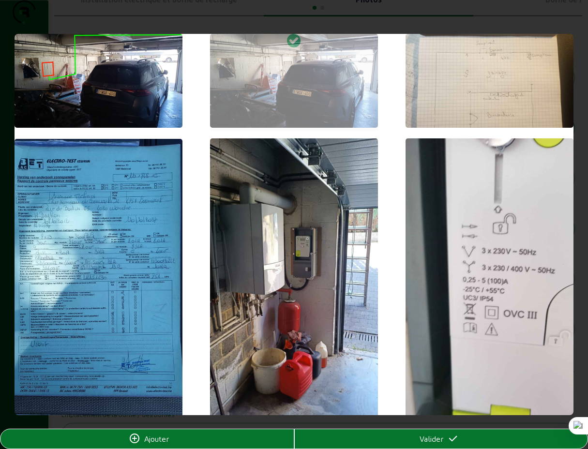
click at [313, 83] on div at bounding box center [293, 82] width 167 height 97
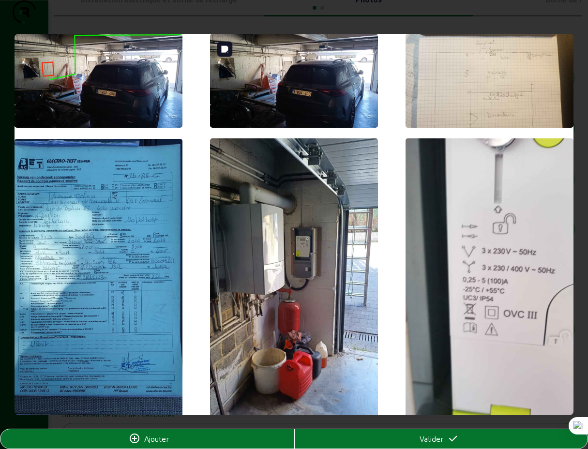
click at [298, 72] on img at bounding box center [293, 81] width 167 height 94
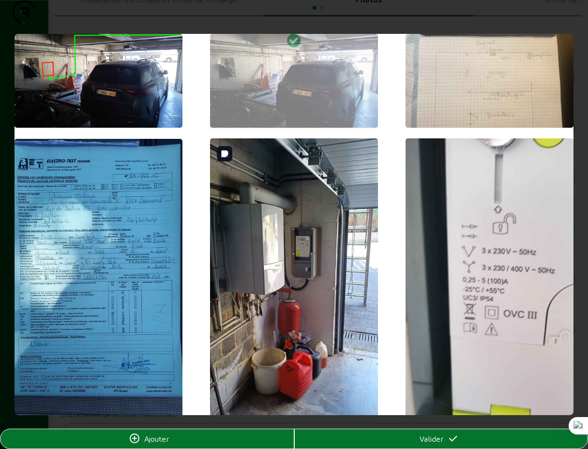
click at [329, 211] on img at bounding box center [293, 287] width 167 height 298
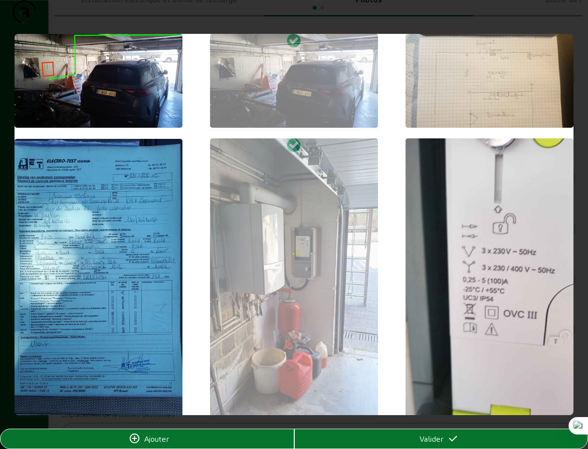
click at [438, 438] on span "Valider" at bounding box center [432, 439] width 24 height 12
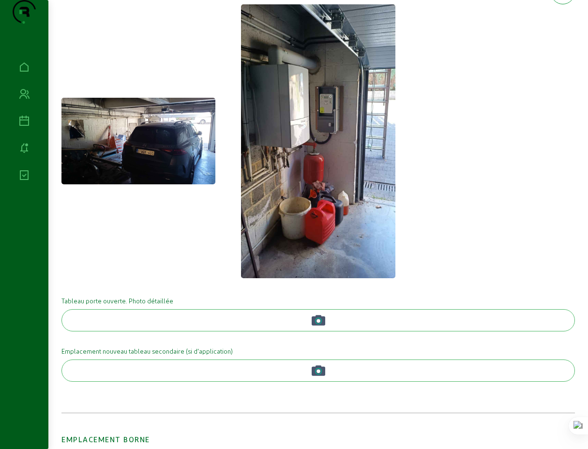
scroll to position [322, 0]
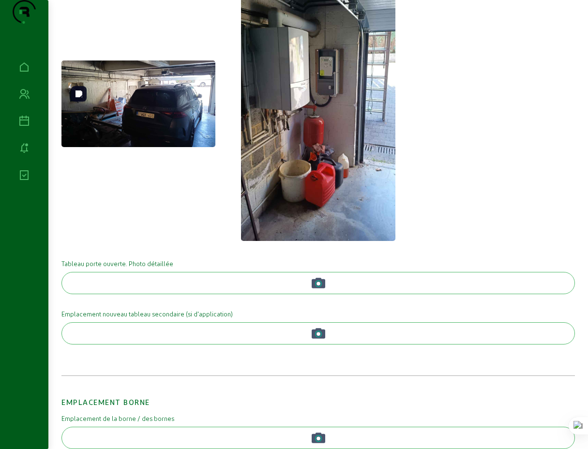
click at [135, 114] on img at bounding box center [138, 103] width 154 height 87
click at [137, 120] on img at bounding box center [138, 103] width 154 height 87
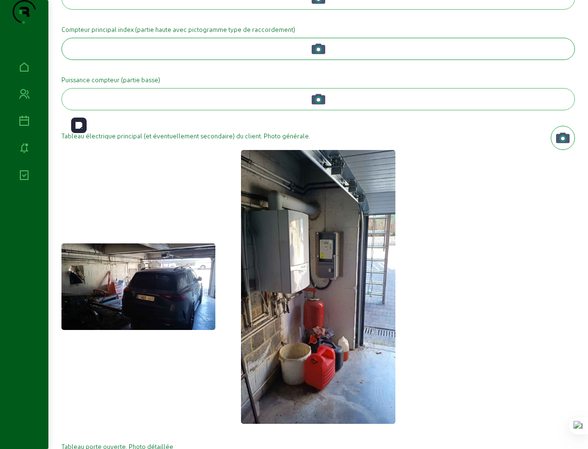
scroll to position [5, 0]
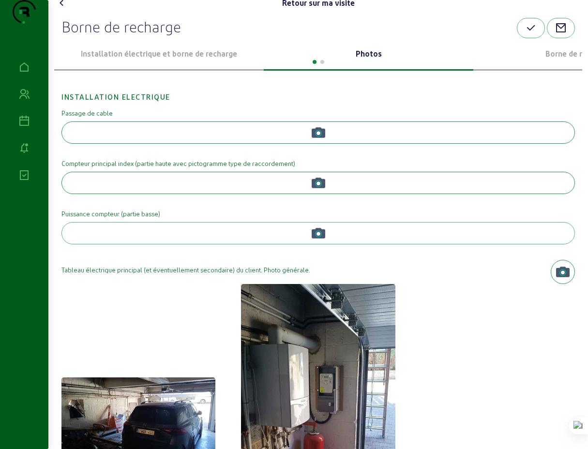
click at [167, 144] on button "button" at bounding box center [317, 132] width 513 height 22
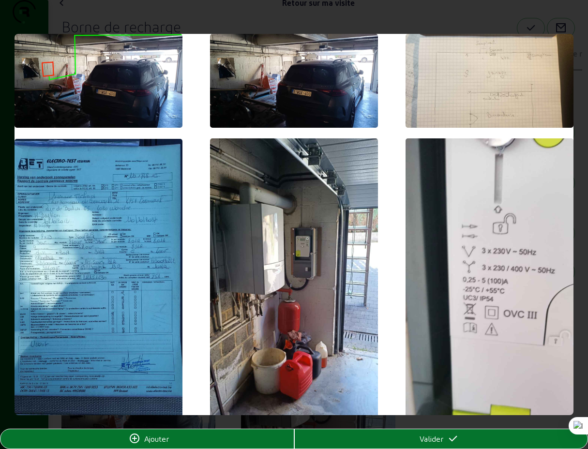
click at [396, 440] on div "Valider" at bounding box center [441, 439] width 293 height 12
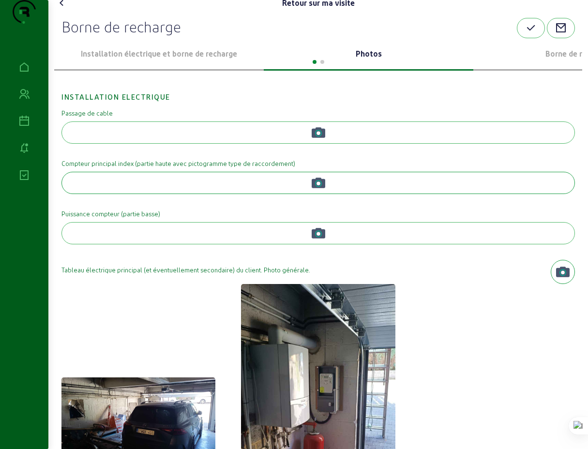
scroll to position [5, 0]
click at [154, 194] on button "button" at bounding box center [317, 183] width 513 height 22
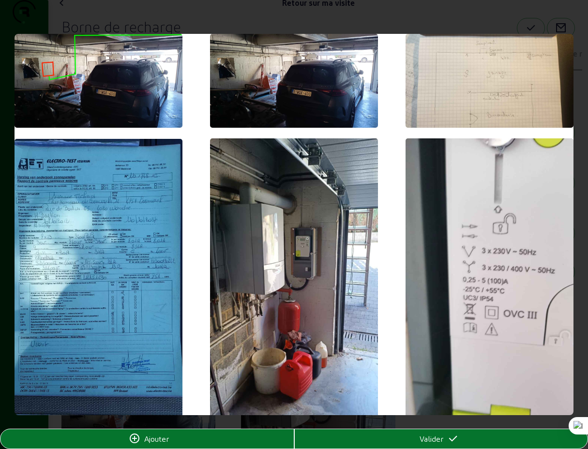
click at [453, 443] on icon at bounding box center [453, 439] width 12 height 12
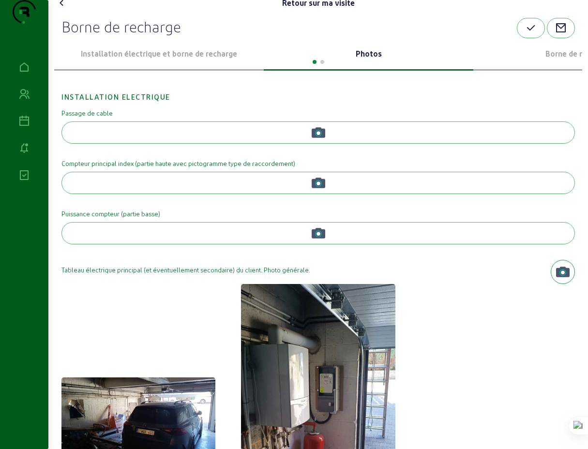
scroll to position [5, 0]
click at [218, 244] on button "button" at bounding box center [317, 233] width 513 height 22
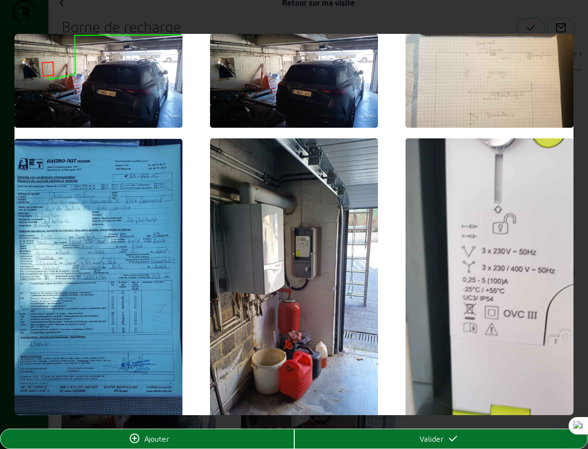
click at [443, 439] on span "Valider" at bounding box center [432, 439] width 24 height 12
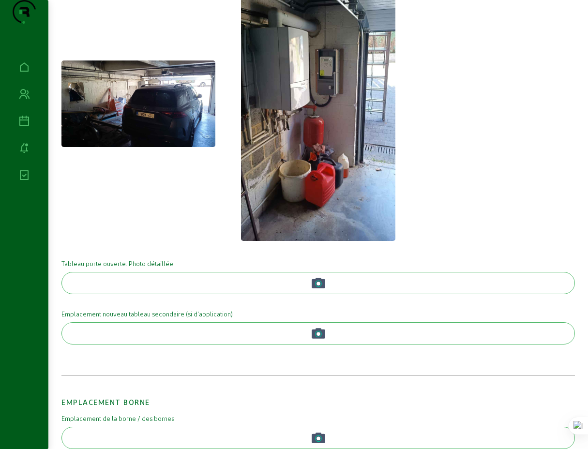
scroll to position [514, 0]
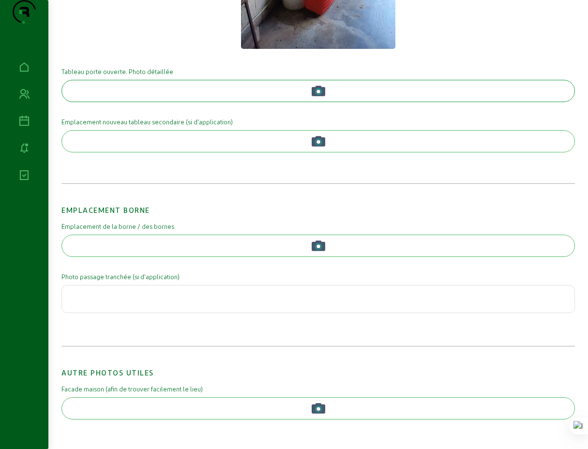
click at [318, 94] on circle "button" at bounding box center [319, 92] width 4 height 4
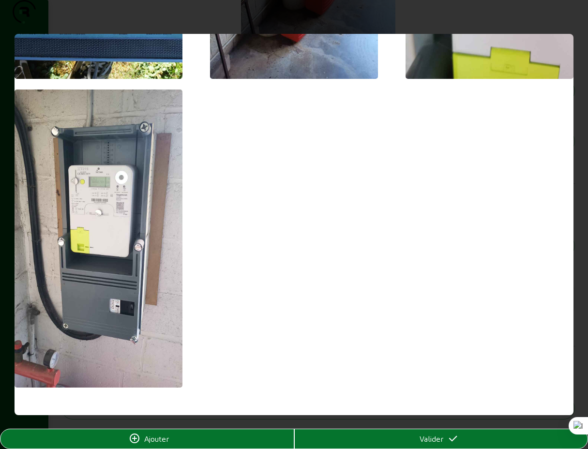
scroll to position [366, 0]
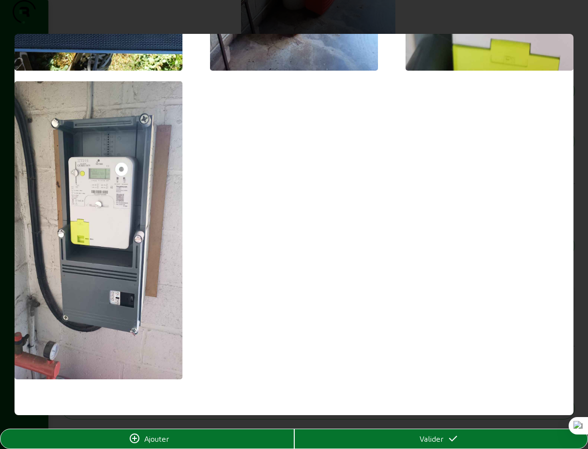
click at [158, 441] on span "Ajouter" at bounding box center [156, 439] width 25 height 12
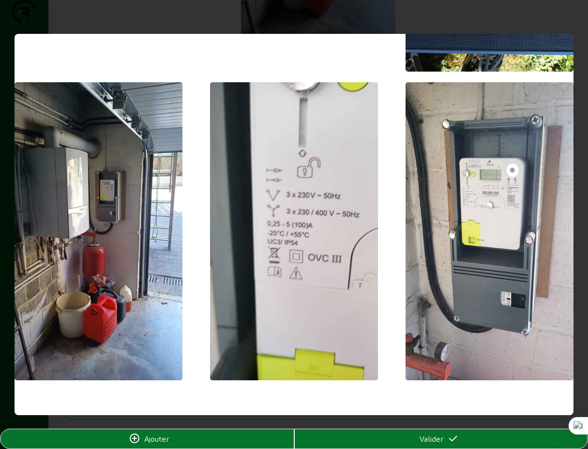
scroll to position [569, 0]
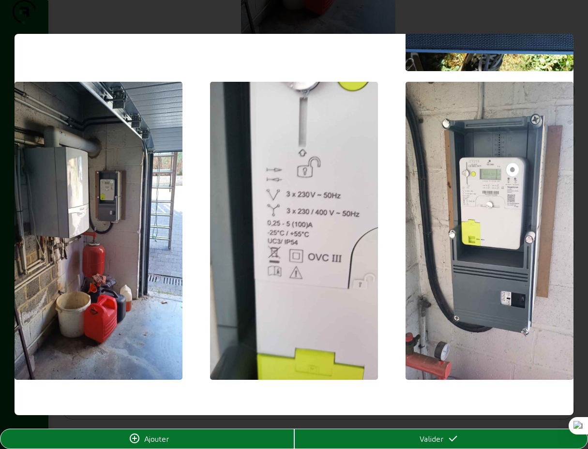
click at [164, 439] on span "Ajouter" at bounding box center [156, 439] width 25 height 12
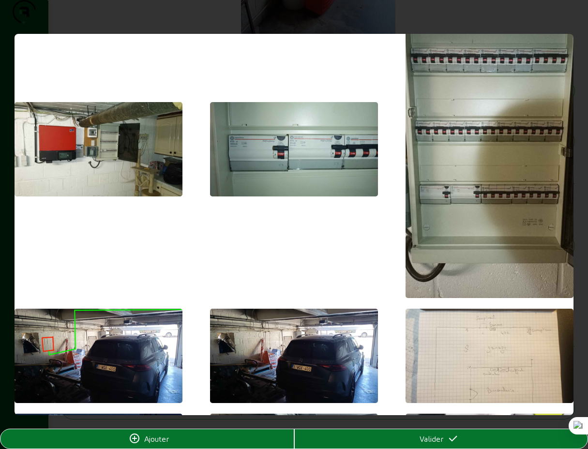
scroll to position [0, 0]
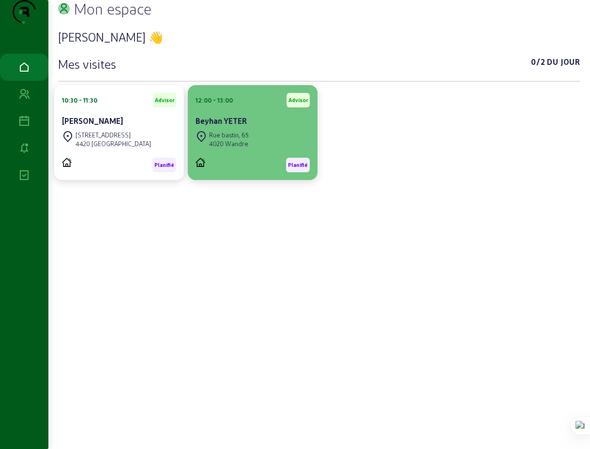
click at [238, 125] on cam-card-title "Beyhan YETER" at bounding box center [221, 120] width 51 height 9
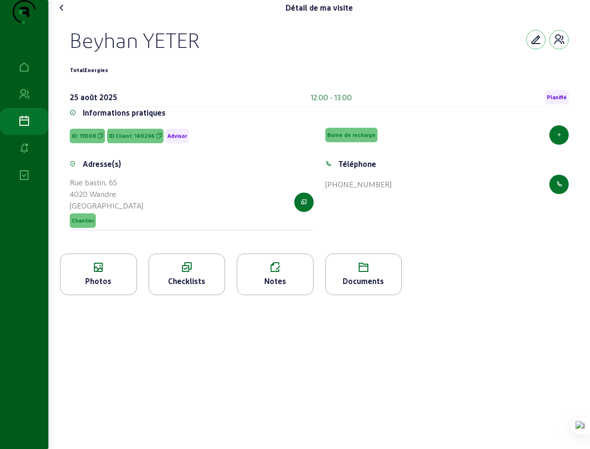
click at [102, 273] on icon at bounding box center [98, 268] width 76 height 12
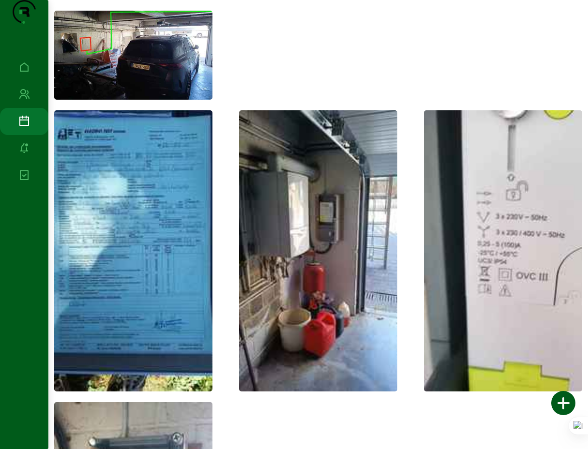
scroll to position [123, 0]
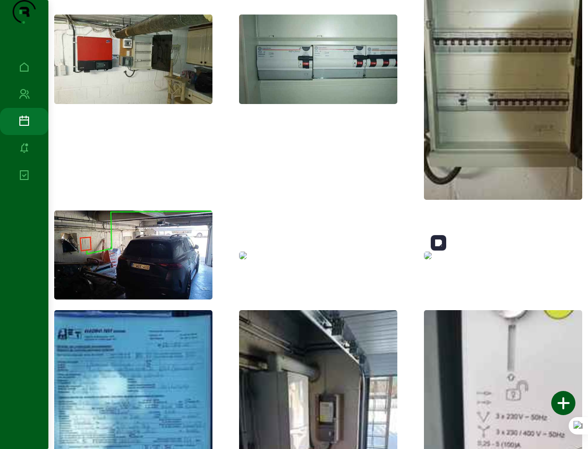
click at [432, 259] on img at bounding box center [428, 256] width 8 height 8
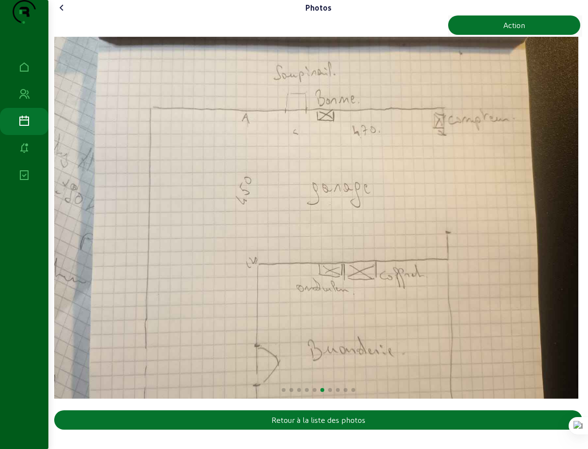
scroll to position [4, 0]
click at [509, 31] on div "Action" at bounding box center [514, 25] width 22 height 12
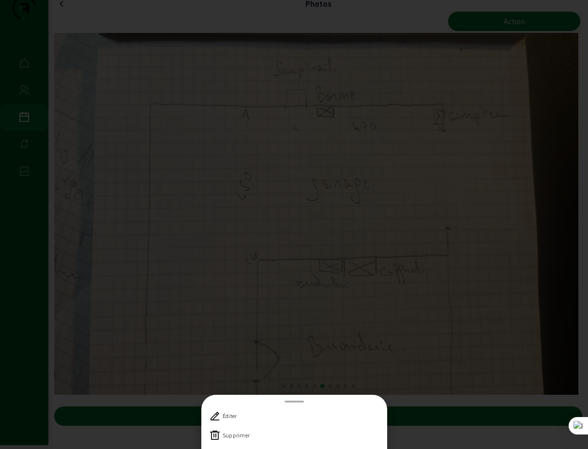
click at [215, 436] on icon at bounding box center [215, 436] width 12 height 12
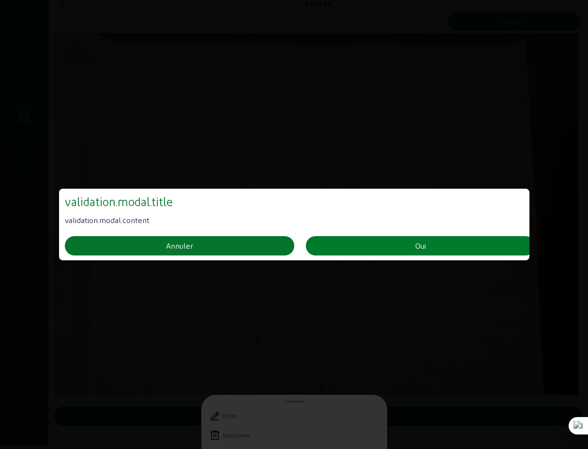
click at [387, 246] on button "Oui" at bounding box center [420, 245] width 229 height 19
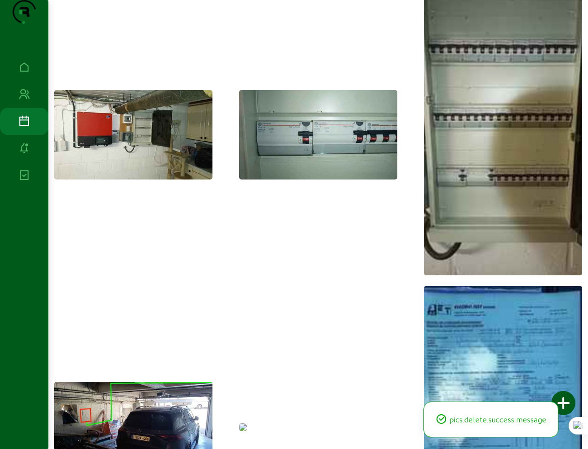
scroll to position [316, 0]
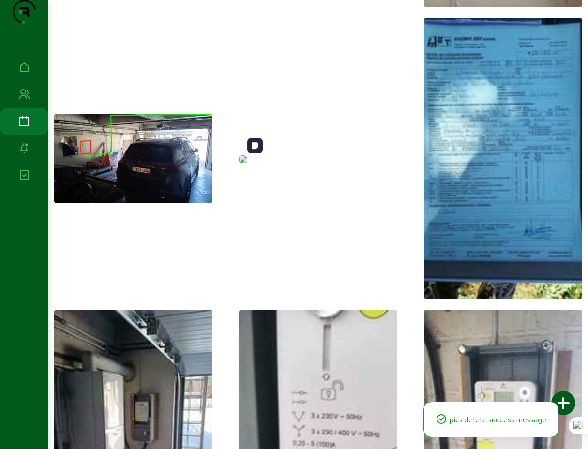
click at [247, 163] on img at bounding box center [243, 159] width 8 height 8
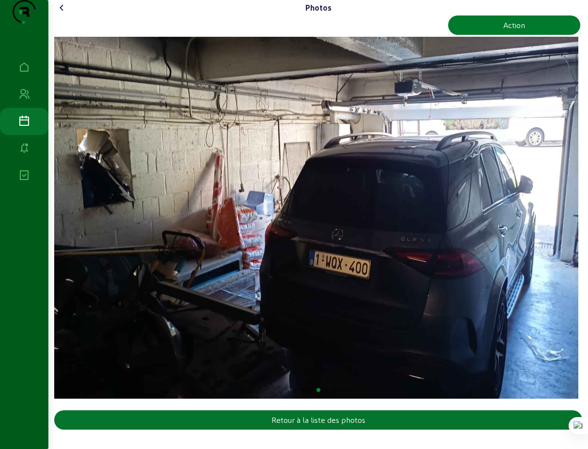
click at [518, 31] on div "Action" at bounding box center [514, 25] width 22 height 12
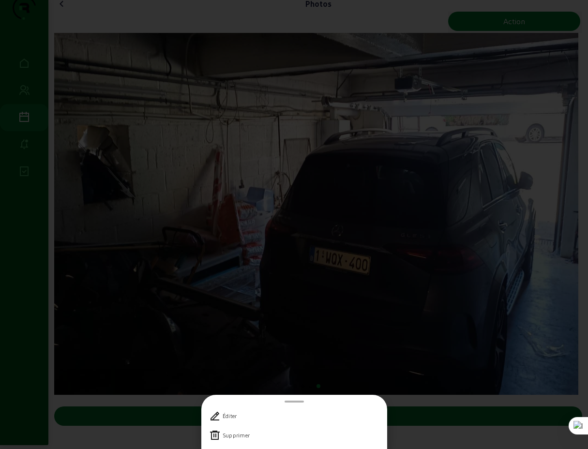
scroll to position [0, 0]
click at [245, 439] on div "Supprimer" at bounding box center [294, 435] width 170 height 19
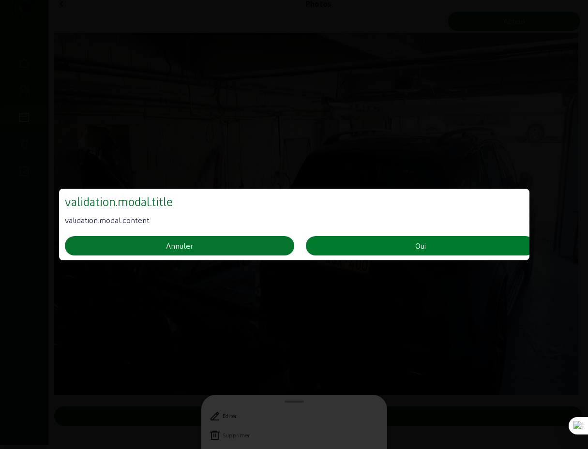
click at [431, 247] on button "Oui" at bounding box center [420, 245] width 229 height 19
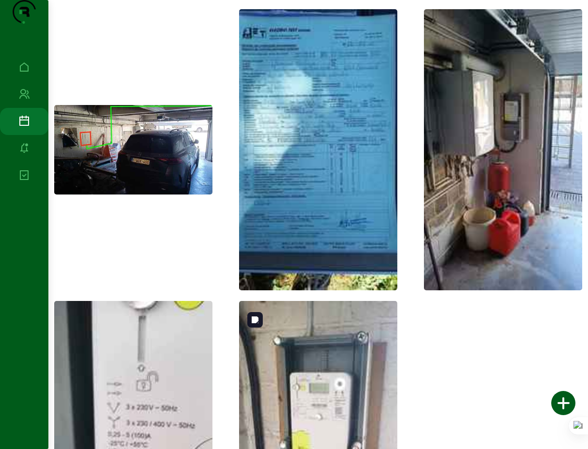
scroll to position [323, 0]
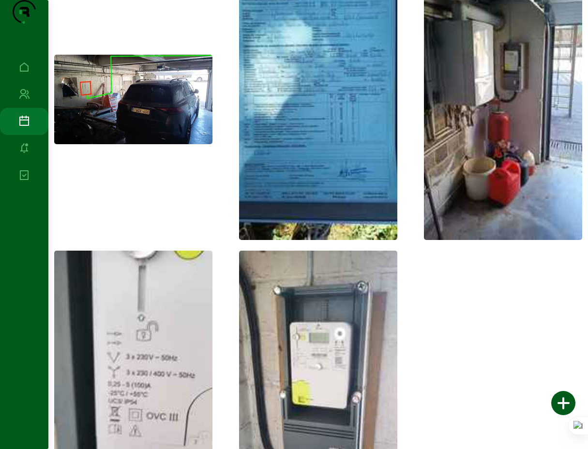
click at [505, 190] on img at bounding box center [503, 99] width 158 height 281
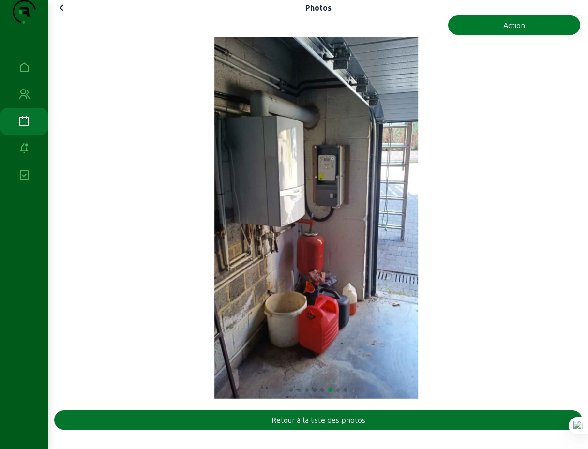
click at [513, 31] on div "Action" at bounding box center [514, 25] width 22 height 12
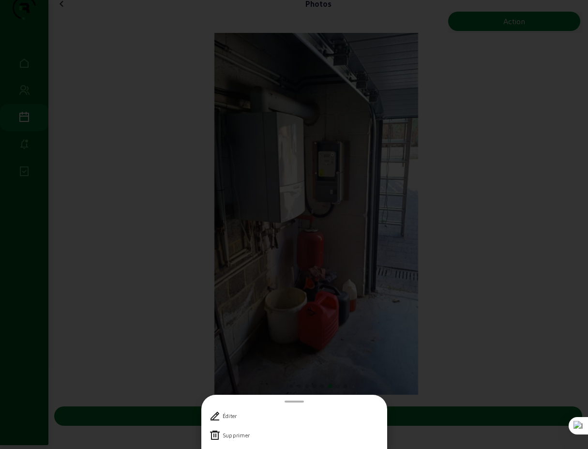
scroll to position [0, 0]
click at [478, 217] on div at bounding box center [294, 224] width 588 height 449
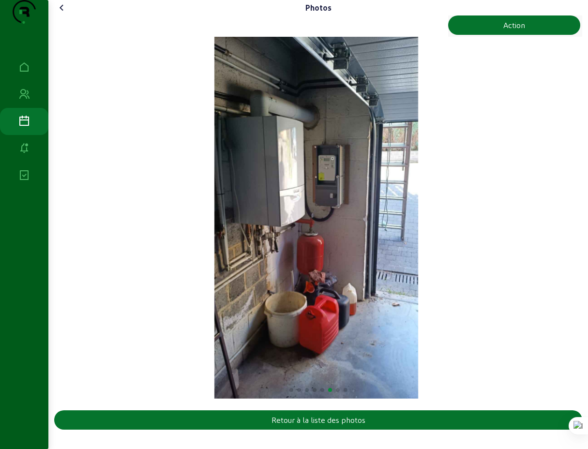
scroll to position [4, 0]
click at [336, 426] on div "Retour à la liste des photos" at bounding box center [318, 420] width 94 height 12
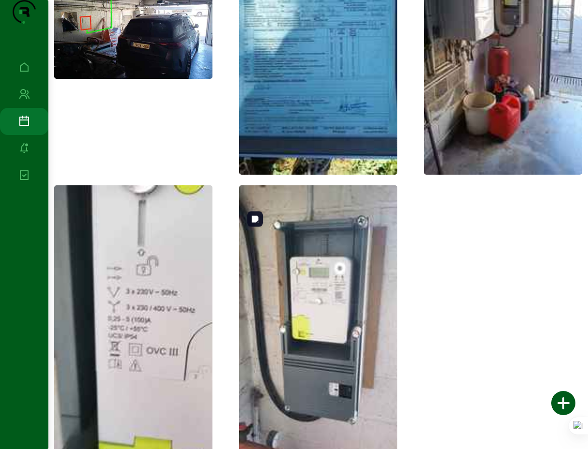
scroll to position [477, 0]
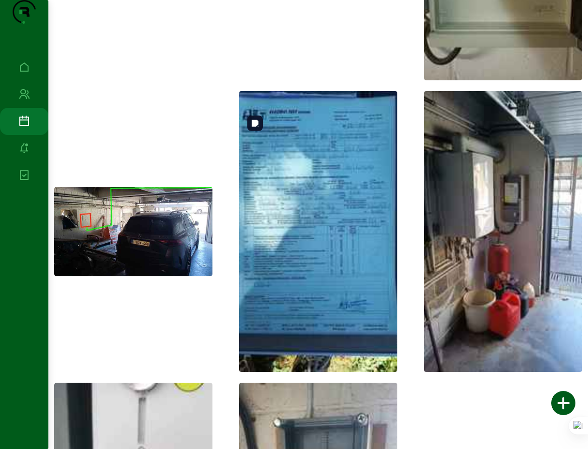
click at [325, 224] on img at bounding box center [318, 231] width 158 height 281
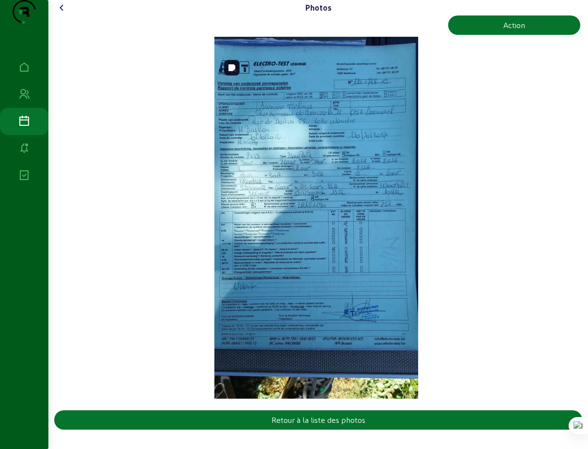
click at [312, 214] on img "5 / 8" at bounding box center [316, 218] width 204 height 362
click at [347, 213] on img "5 / 8" at bounding box center [316, 218] width 204 height 362
click at [315, 426] on div "Retour à la liste des photos" at bounding box center [318, 420] width 94 height 12
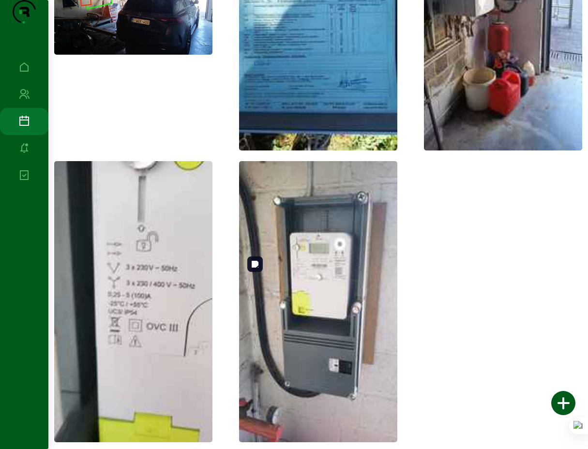
scroll to position [0, 0]
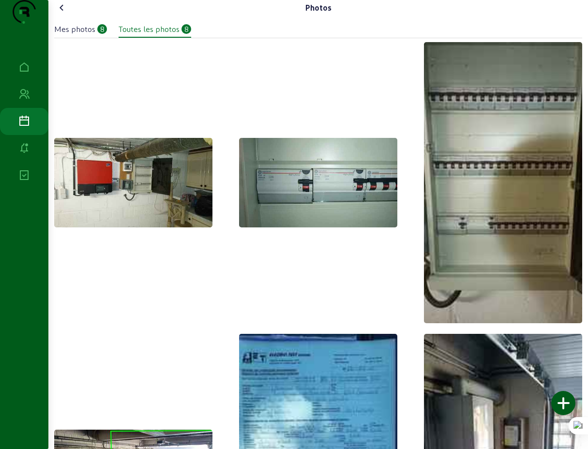
click at [64, 14] on icon at bounding box center [62, 8] width 12 height 12
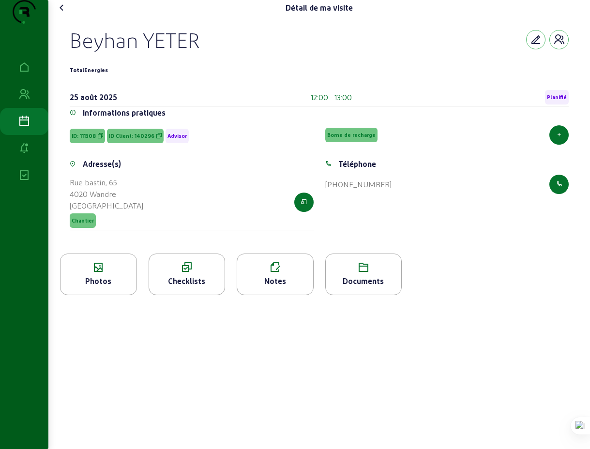
click at [180, 287] on div "Checklists" at bounding box center [187, 281] width 76 height 12
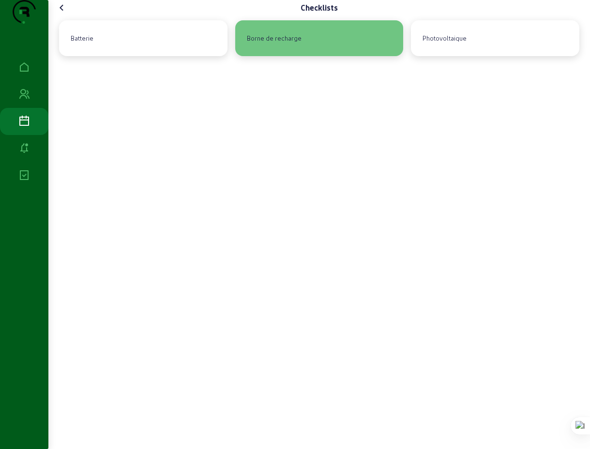
click at [297, 46] on div "Borne de recharge" at bounding box center [274, 38] width 62 height 16
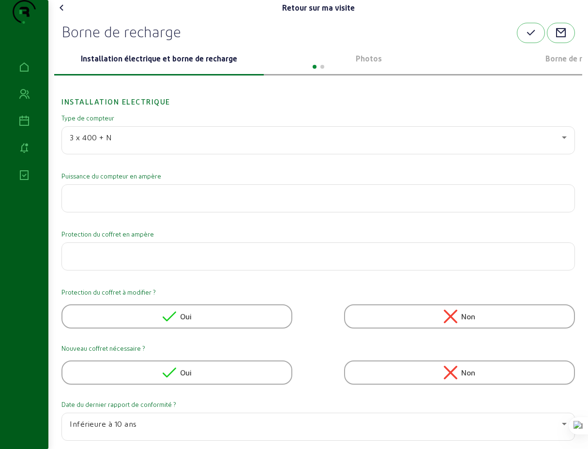
click at [372, 64] on p "Photos" at bounding box center [369, 59] width 202 height 12
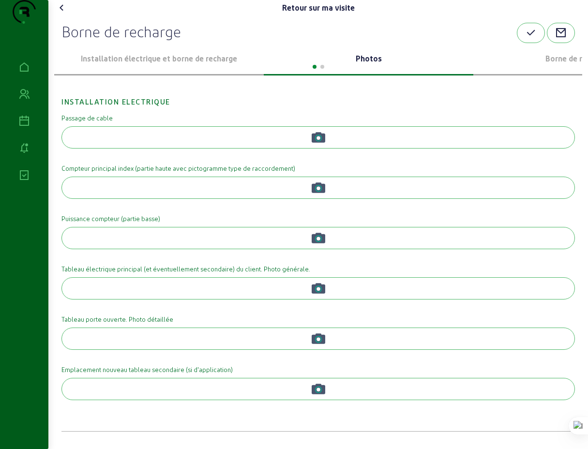
click at [561, 72] on div at bounding box center [318, 66] width 528 height 12
click at [562, 72] on div at bounding box center [318, 66] width 528 height 12
click at [571, 64] on p "Borne de recharge" at bounding box center [578, 59] width 202 height 12
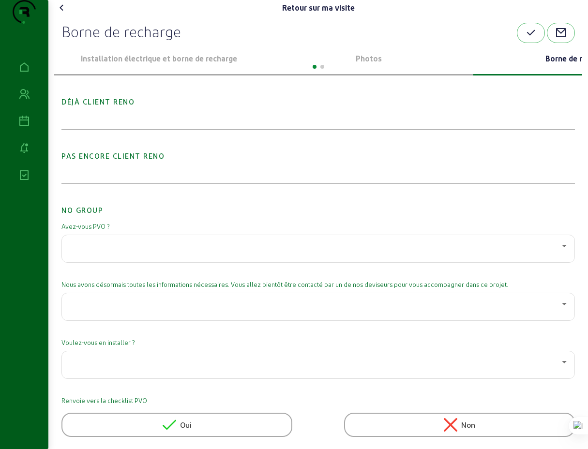
click at [206, 129] on div "Déjà client Reno" at bounding box center [317, 105] width 513 height 48
click at [203, 129] on div "Déjà client Reno" at bounding box center [317, 105] width 513 height 48
click at [204, 129] on div "Déjà client Reno" at bounding box center [317, 105] width 513 height 48
click at [205, 150] on div "Déjà client Reno Pas encore client Reno No Group Avez-vous PVO ? Nous avons dés…" at bounding box center [317, 445] width 513 height 729
click at [98, 107] on h2 "Déjà client Reno" at bounding box center [317, 94] width 513 height 26
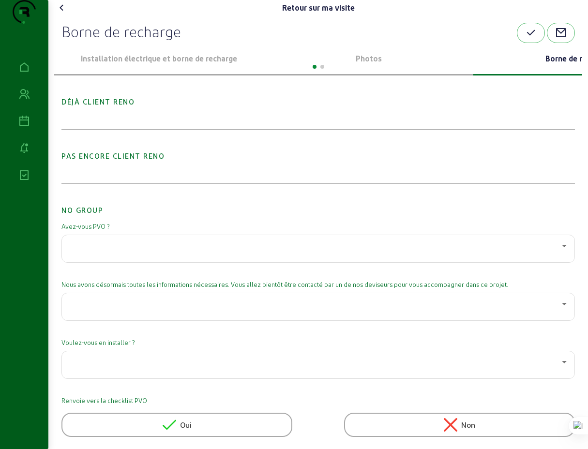
click at [103, 129] on div "Déjà client Reno" at bounding box center [317, 105] width 513 height 48
click at [63, 14] on icon at bounding box center [62, 8] width 12 height 12
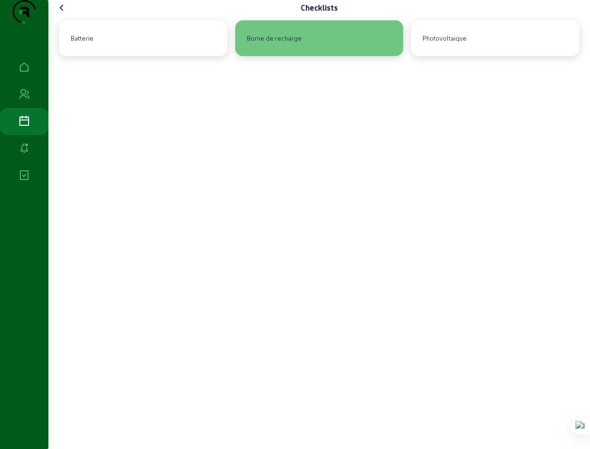
click at [287, 46] on div "Borne de recharge" at bounding box center [274, 38] width 62 height 16
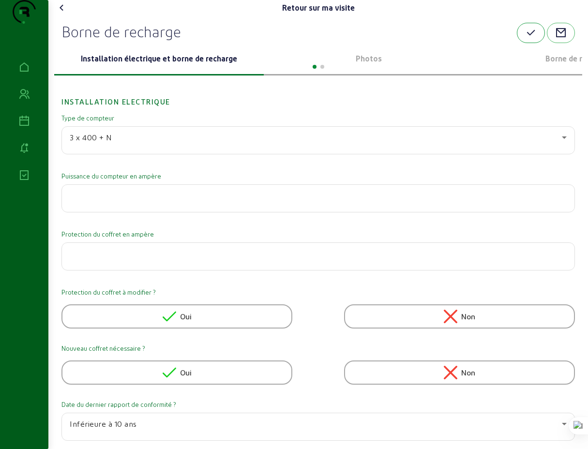
click at [532, 39] on icon "button" at bounding box center [531, 33] width 12 height 12
click at [372, 72] on div at bounding box center [318, 66] width 528 height 12
click at [373, 72] on div at bounding box center [318, 66] width 528 height 12
click at [373, 64] on p "Photos" at bounding box center [369, 59] width 202 height 12
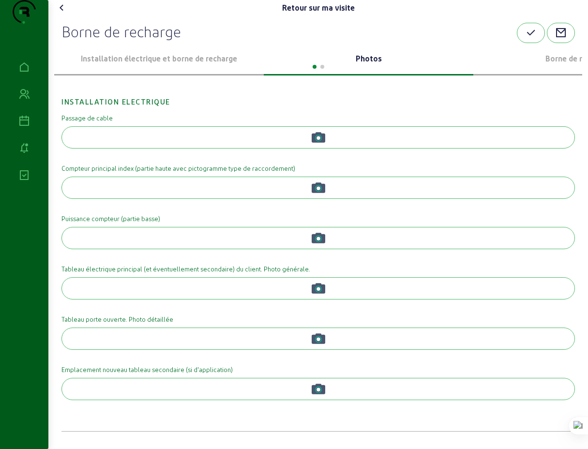
scroll to position [283, 0]
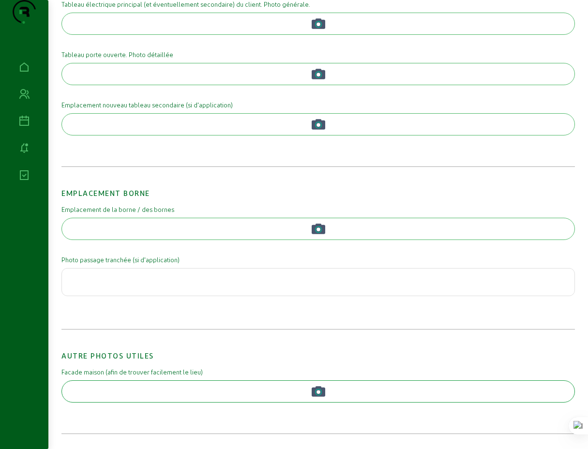
click at [319, 393] on circle "button" at bounding box center [319, 392] width 4 height 4
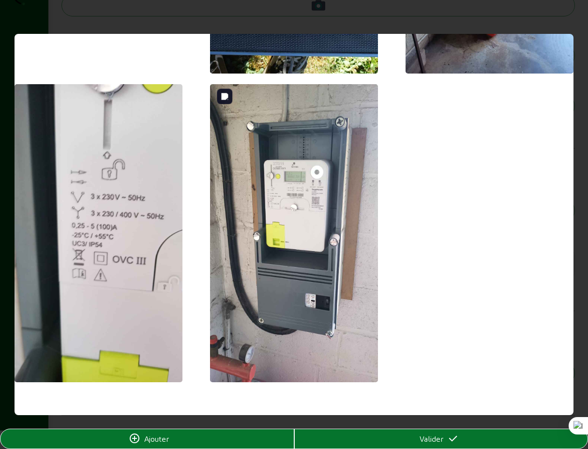
scroll to position [569, 0]
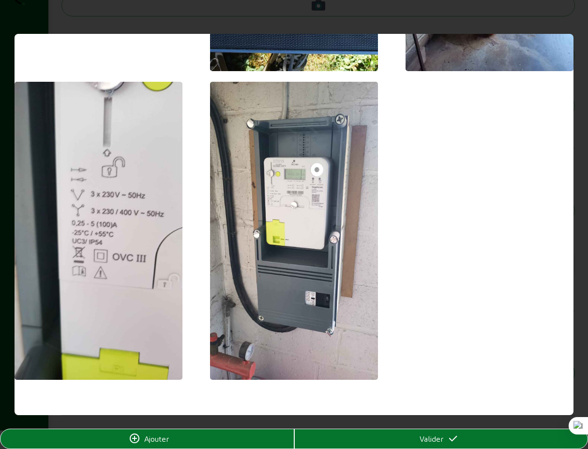
click at [134, 439] on icon at bounding box center [135, 439] width 12 height 12
click at [424, 441] on span "Valider" at bounding box center [432, 439] width 24 height 12
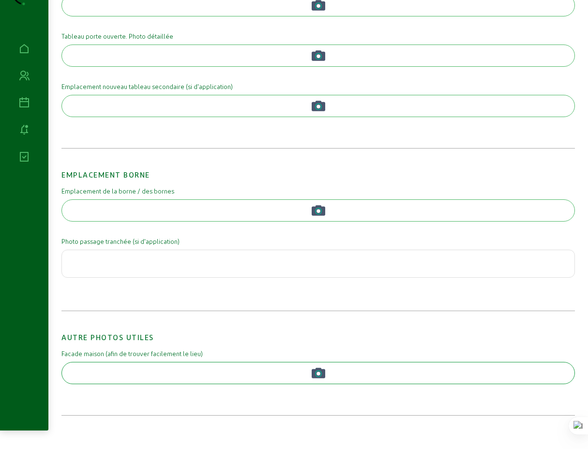
scroll to position [283, 0]
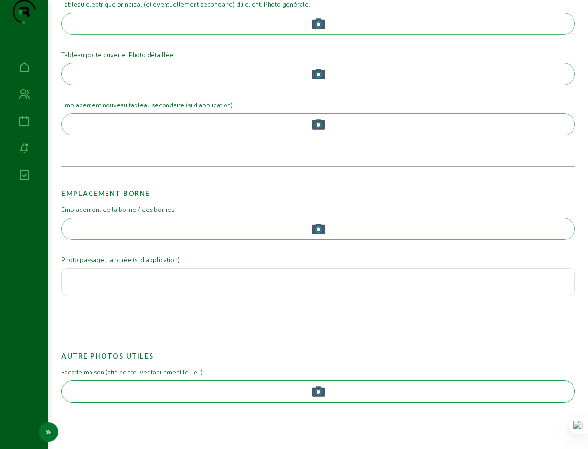
click at [24, 127] on icon at bounding box center [24, 122] width 12 height 12
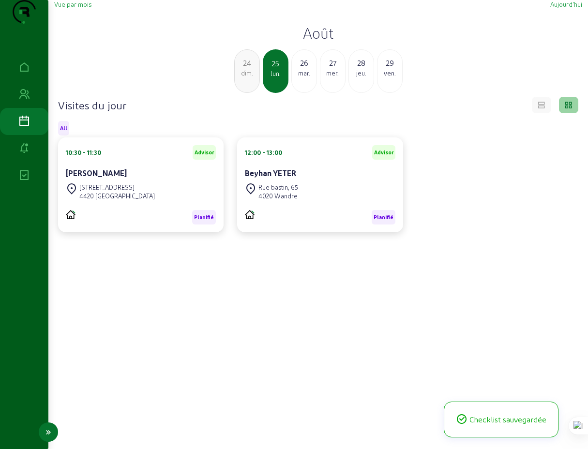
click at [24, 100] on icon at bounding box center [24, 95] width 12 height 12
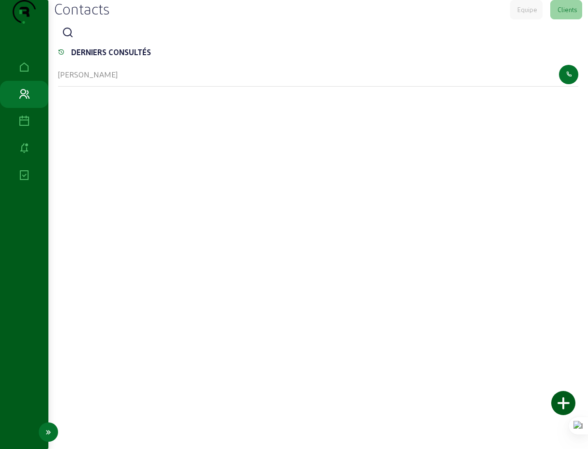
click at [25, 73] on icon at bounding box center [24, 67] width 12 height 12
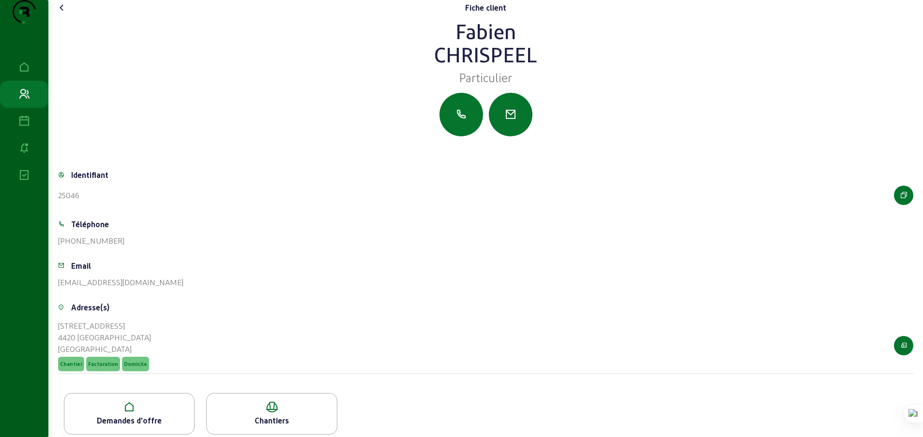
click at [65, 14] on icon at bounding box center [62, 8] width 12 height 12
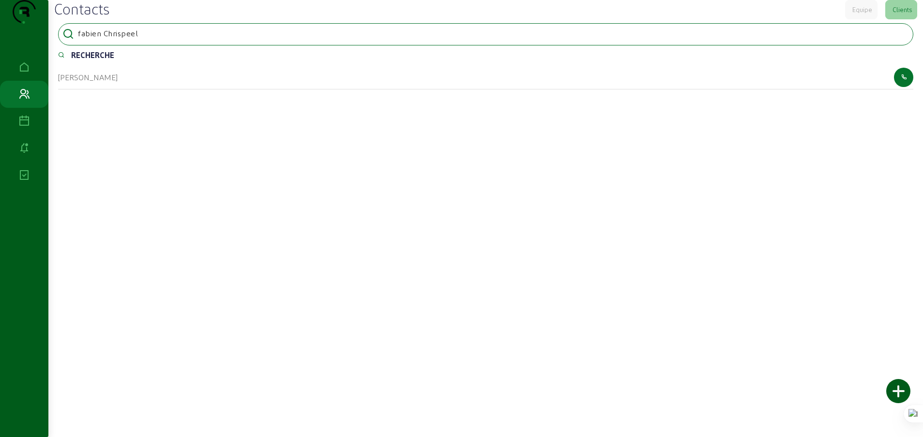
click at [158, 39] on input "fabien Chrispeel" at bounding box center [121, 34] width 87 height 12
click at [24, 100] on icon at bounding box center [24, 95] width 12 height 12
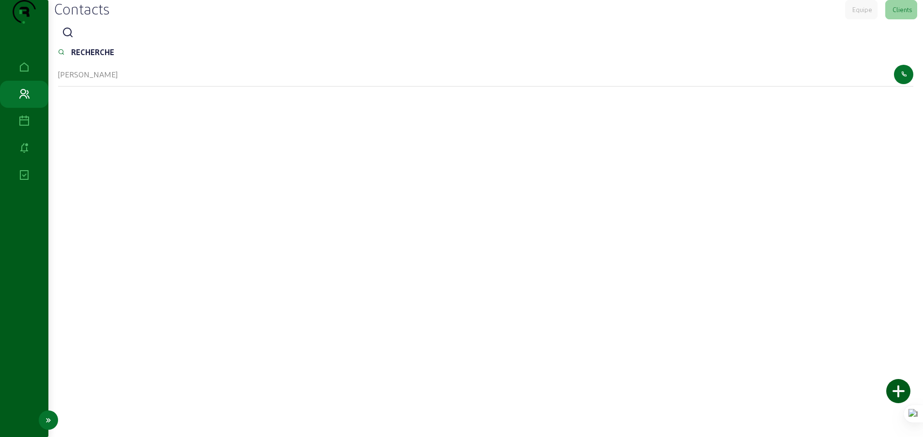
click at [25, 73] on icon at bounding box center [24, 67] width 12 height 12
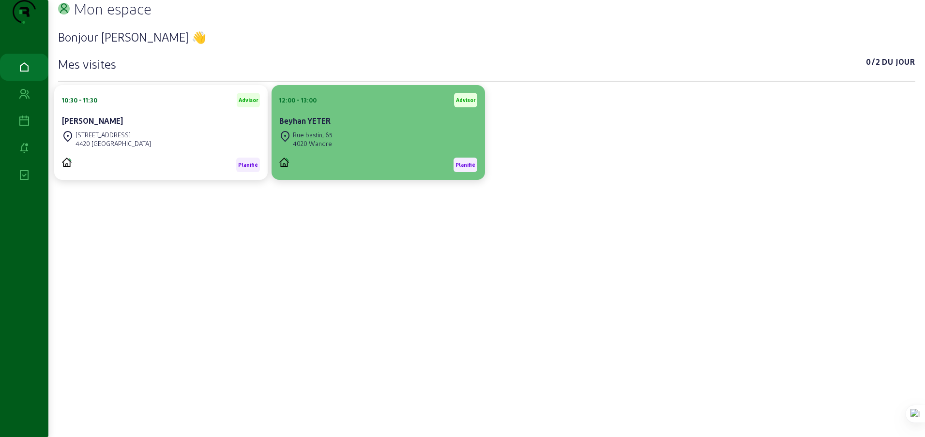
click at [308, 129] on div "Beyhan YETER" at bounding box center [378, 122] width 198 height 14
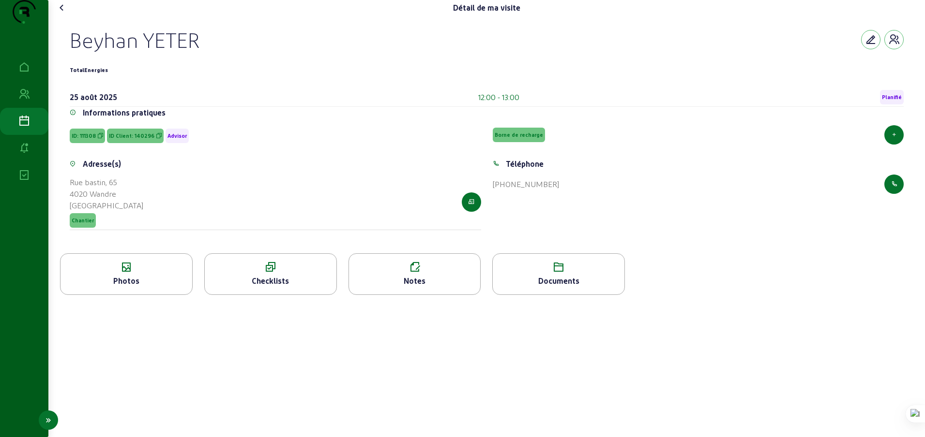
drag, startPoint x: 200, startPoint y: 61, endPoint x: 46, endPoint y: 55, distance: 154.0
click at [46, 55] on div "Détail de ma visite Beyhan YETER TotalEnergies 25 août 2025 12:00 - 13:00 Plani…" at bounding box center [462, 218] width 925 height 437
click at [261, 52] on div "Beyhan YETER" at bounding box center [487, 39] width 834 height 25
drag, startPoint x: 204, startPoint y: 62, endPoint x: 69, endPoint y: 64, distance: 135.0
click at [69, 64] on div "Beyhan YETER TotalEnergies 25 août 2025 12:00 - 13:00 Planifié Informations pra…" at bounding box center [486, 134] width 857 height 238
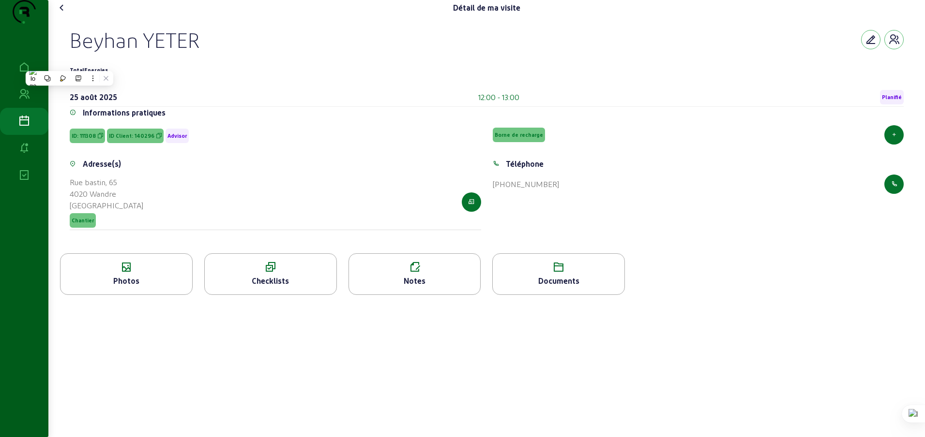
copy div "Beyhan YETER"
